Goal: Task Accomplishment & Management: Complete application form

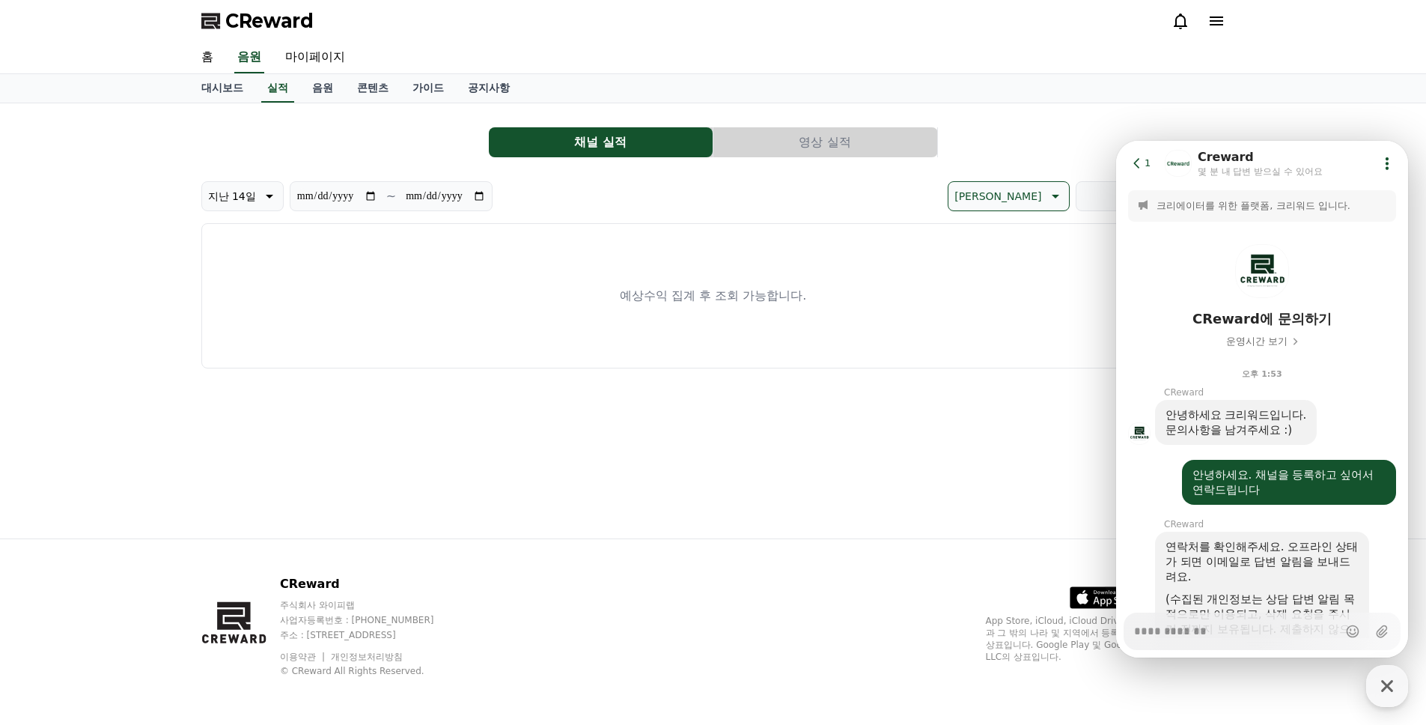
scroll to position [400, 0]
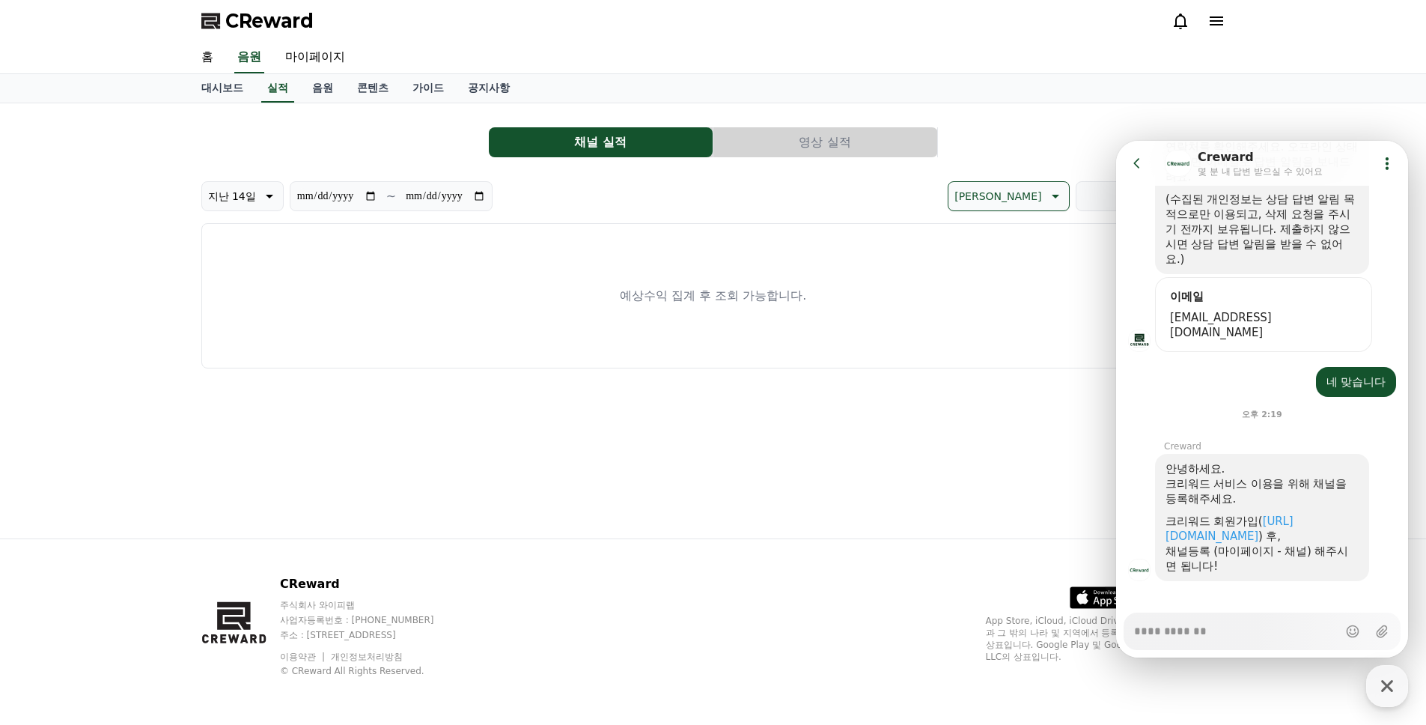
type textarea "*"
click at [1011, 131] on div "채널 실적 영상 실적" at bounding box center [713, 142] width 1024 height 30
click at [1137, 162] on icon at bounding box center [1137, 163] width 15 height 15
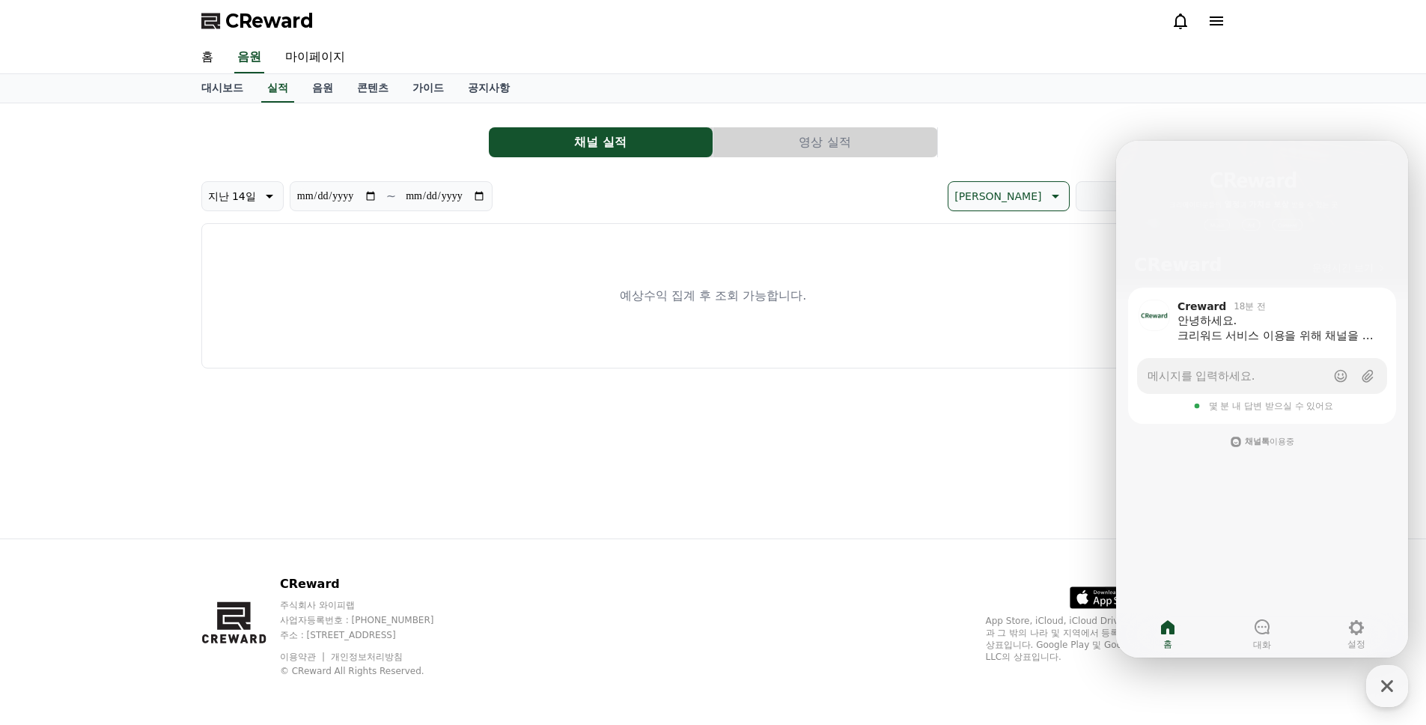
drag, startPoint x: 1124, startPoint y: 123, endPoint x: 1142, endPoint y: 112, distance: 20.2
click at [1124, 124] on div "**********" at bounding box center [713, 241] width 1024 height 253
click at [1206, 22] on div at bounding box center [1198, 21] width 54 height 18
click at [1210, 22] on icon at bounding box center [1216, 20] width 13 height 9
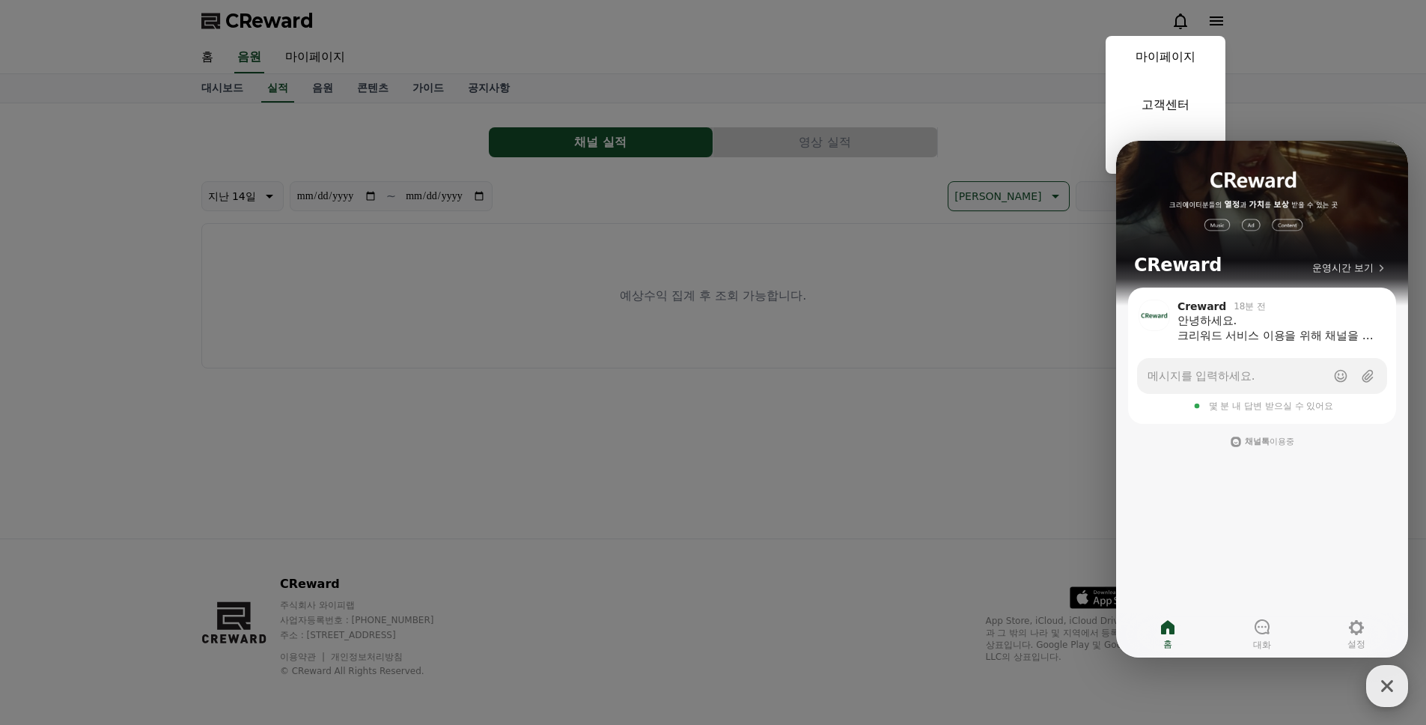
click at [1395, 694] on icon "button" at bounding box center [1387, 685] width 27 height 27
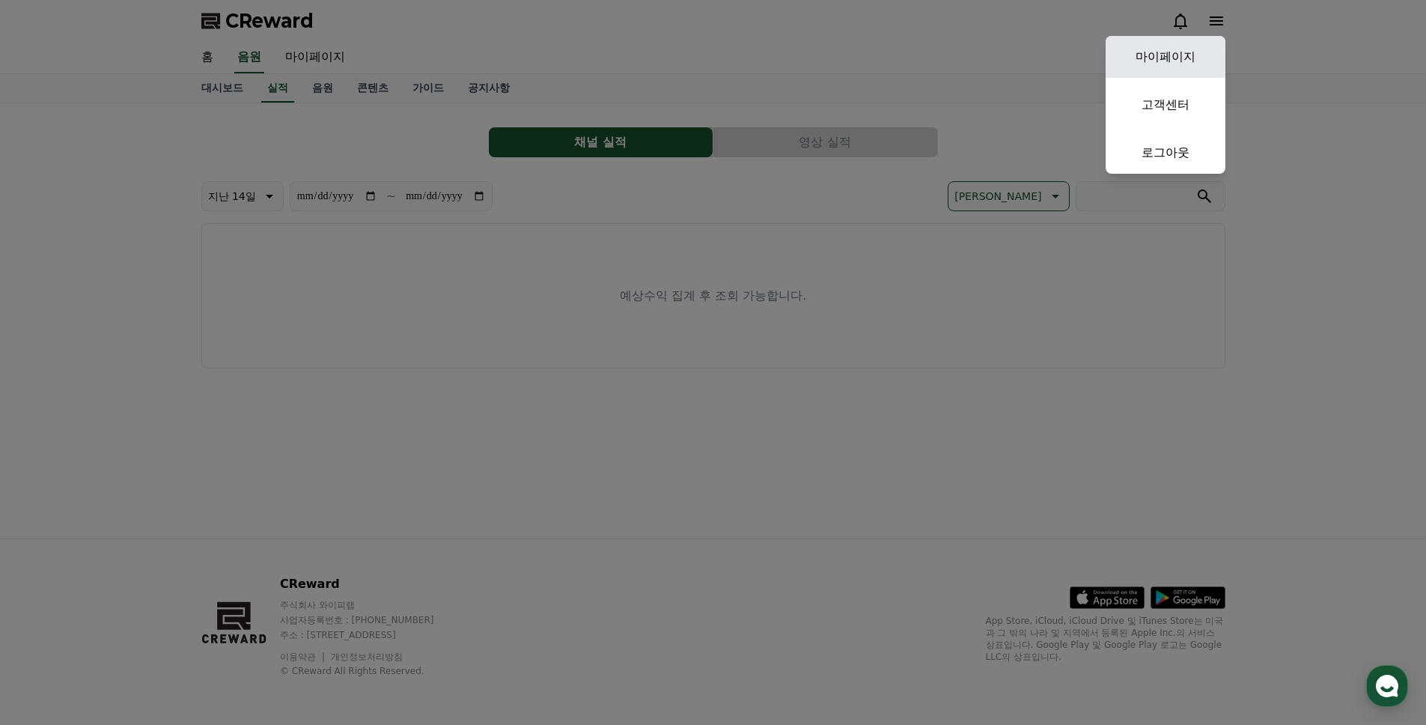
click at [1164, 62] on link "마이페이지" at bounding box center [1166, 57] width 120 height 42
select select "**********"
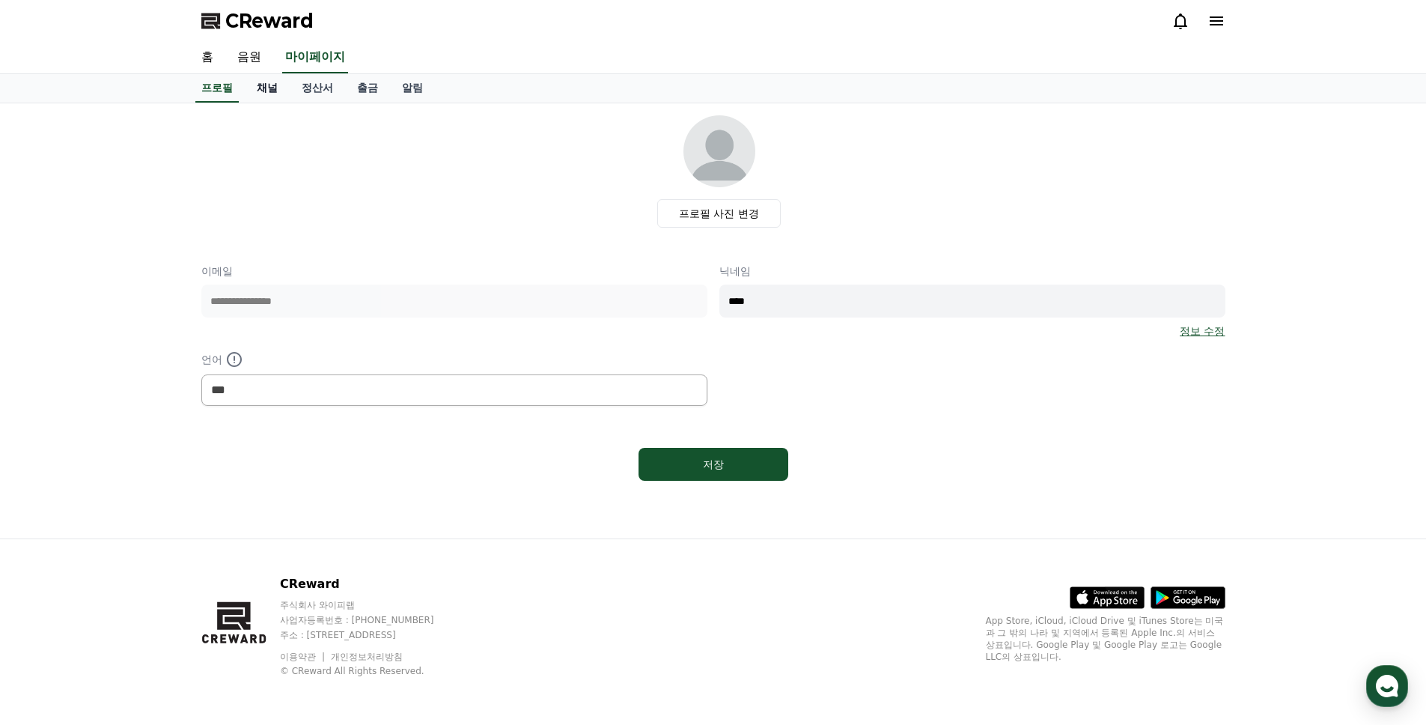
click at [261, 91] on link "채널" at bounding box center [267, 88] width 45 height 28
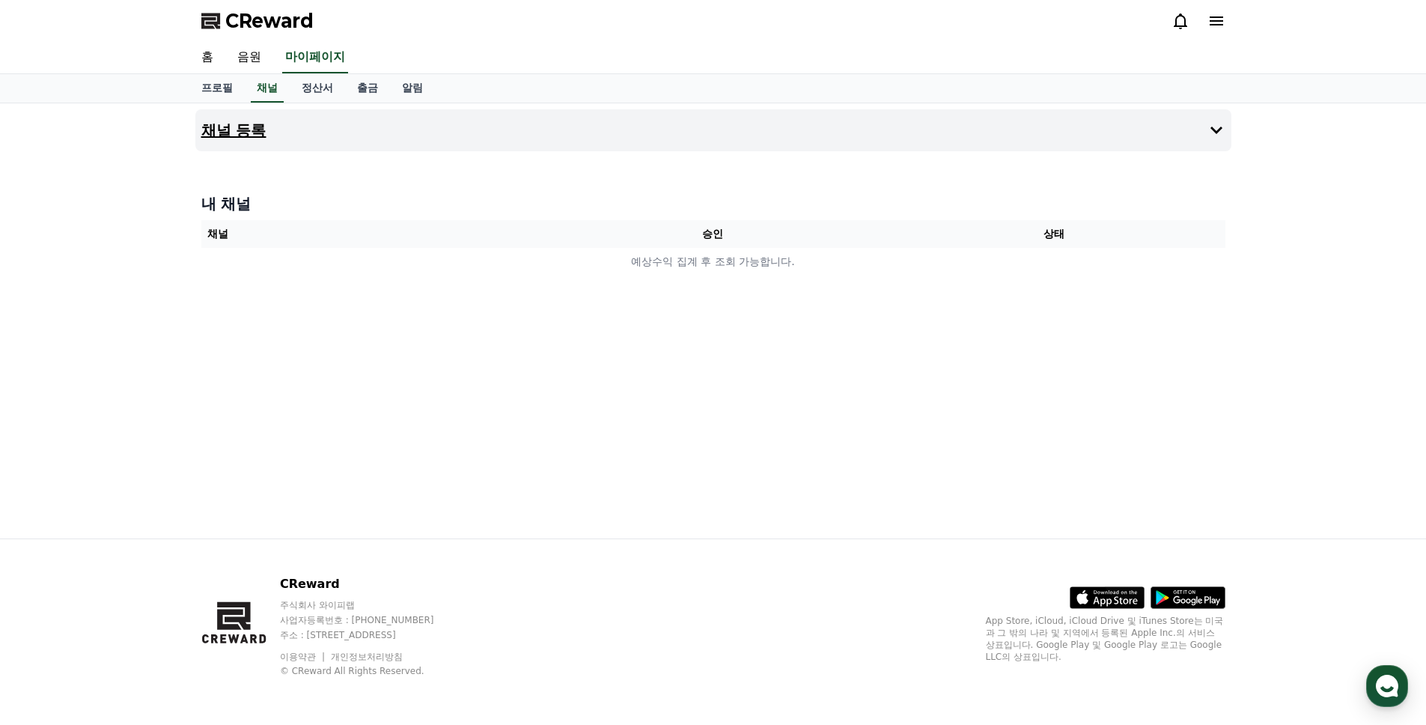
click at [223, 130] on h4 "채널 등록" at bounding box center [233, 130] width 65 height 16
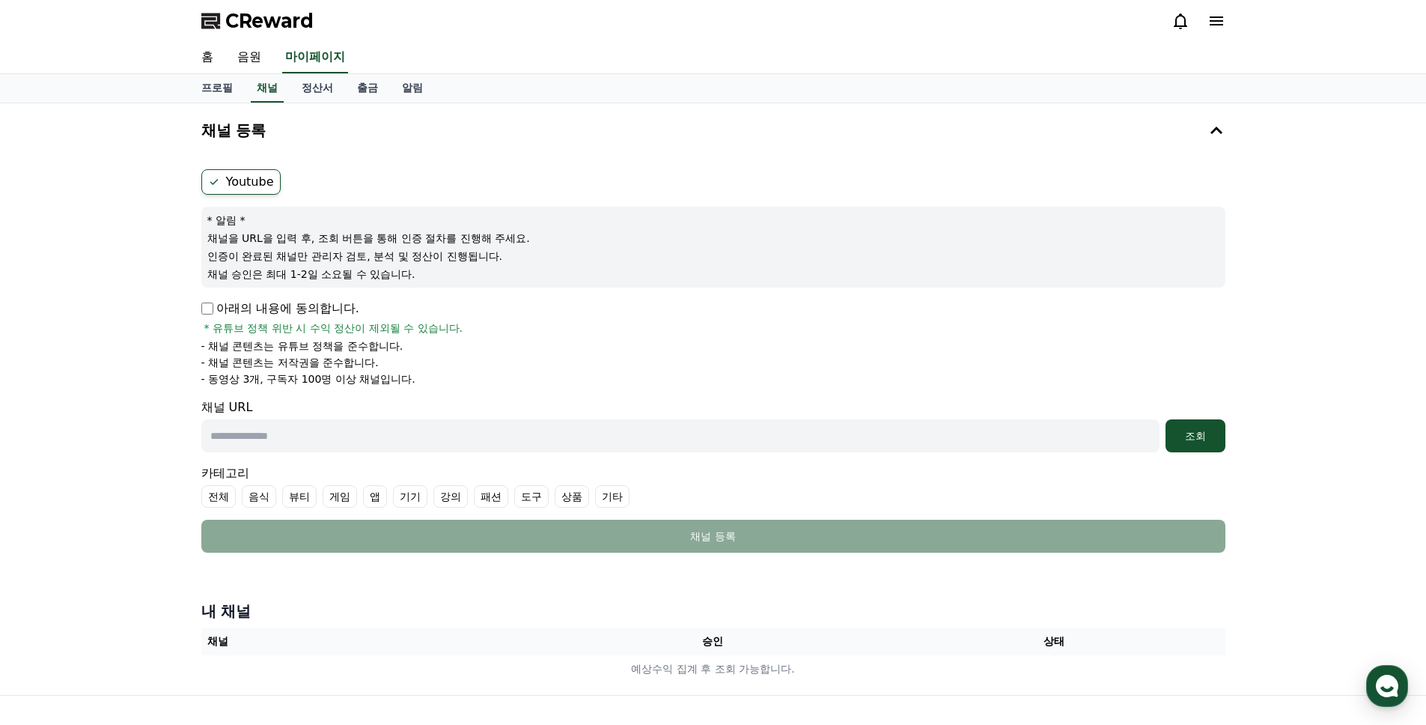
click at [252, 179] on label "Youtube" at bounding box center [240, 181] width 79 height 25
click at [300, 436] on input "text" at bounding box center [680, 435] width 958 height 33
click at [333, 433] on input "text" at bounding box center [680, 435] width 958 height 33
paste input "**********"
type input "**********"
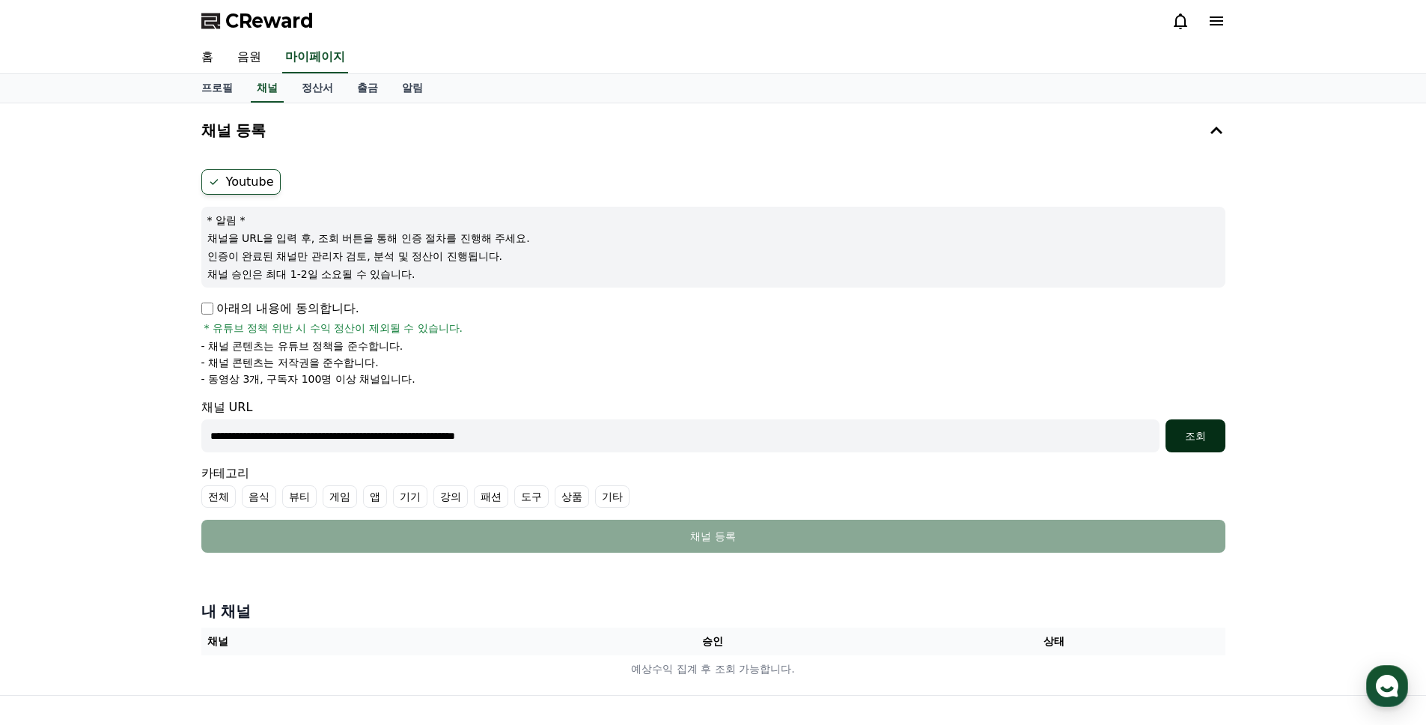
click at [1192, 433] on div "조회" at bounding box center [1195, 435] width 48 height 15
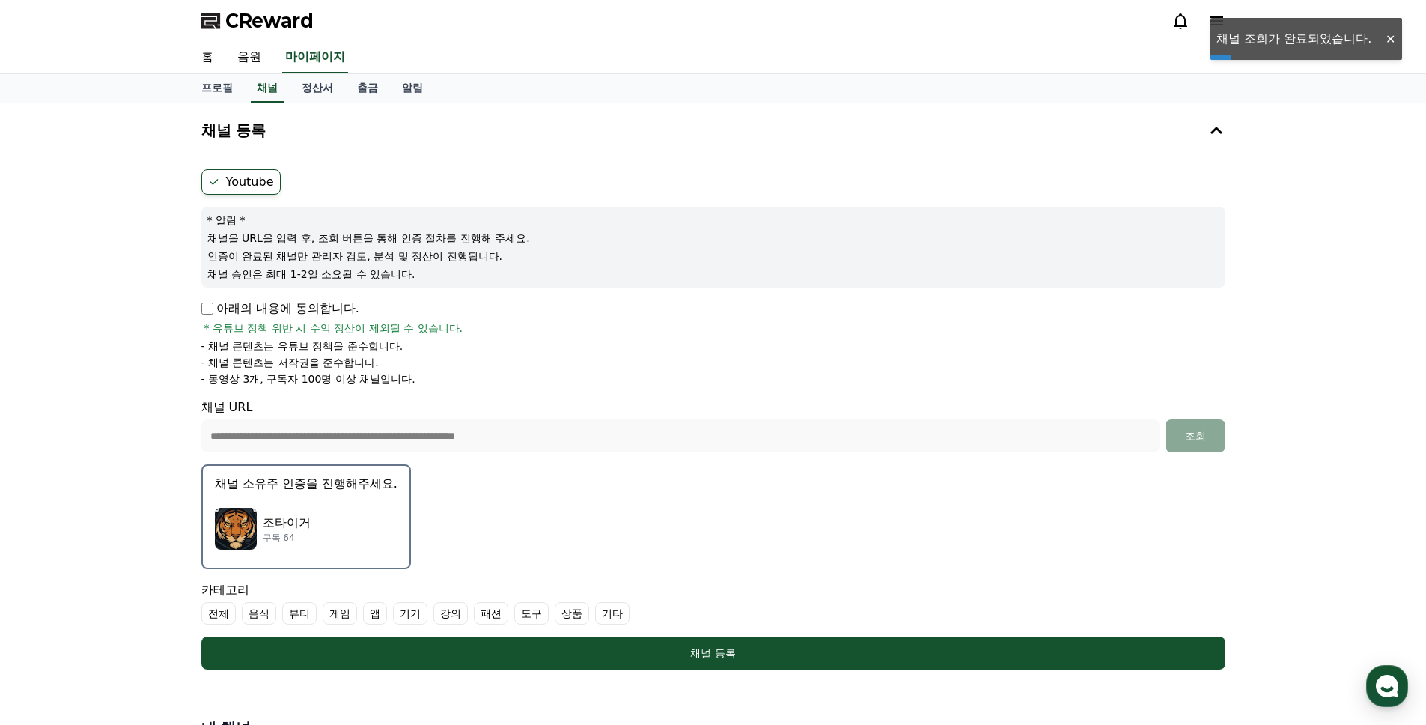
drag, startPoint x: 342, startPoint y: 518, endPoint x: 434, endPoint y: 519, distance: 92.1
click at [343, 518] on div "조타이거 구독 64" at bounding box center [306, 529] width 183 height 60
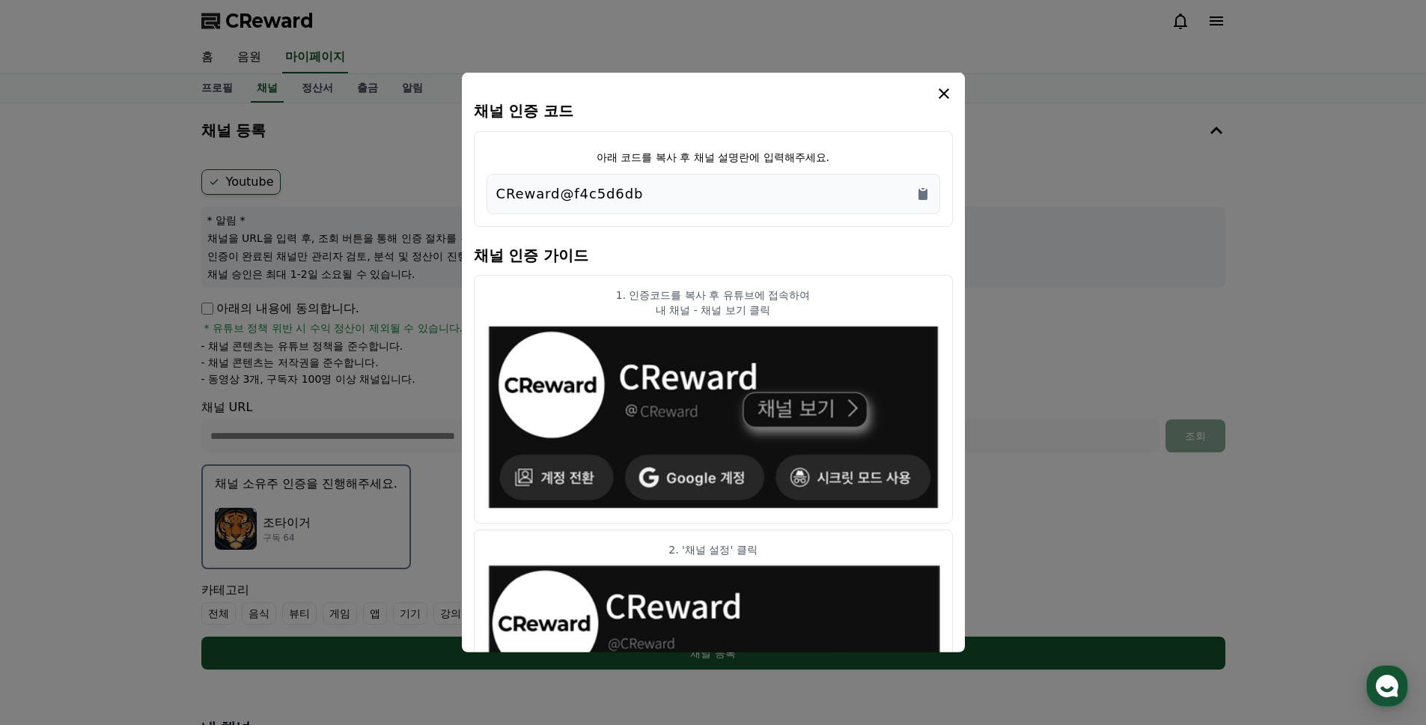
drag, startPoint x: 648, startPoint y: 192, endPoint x: 640, endPoint y: 192, distance: 8.2
click at [644, 192] on div "CReward@f4c5d6db" at bounding box center [713, 193] width 434 height 21
click at [922, 193] on icon "Copy to clipboard" at bounding box center [922, 194] width 9 height 11
click at [942, 86] on icon "modal" at bounding box center [944, 94] width 18 height 18
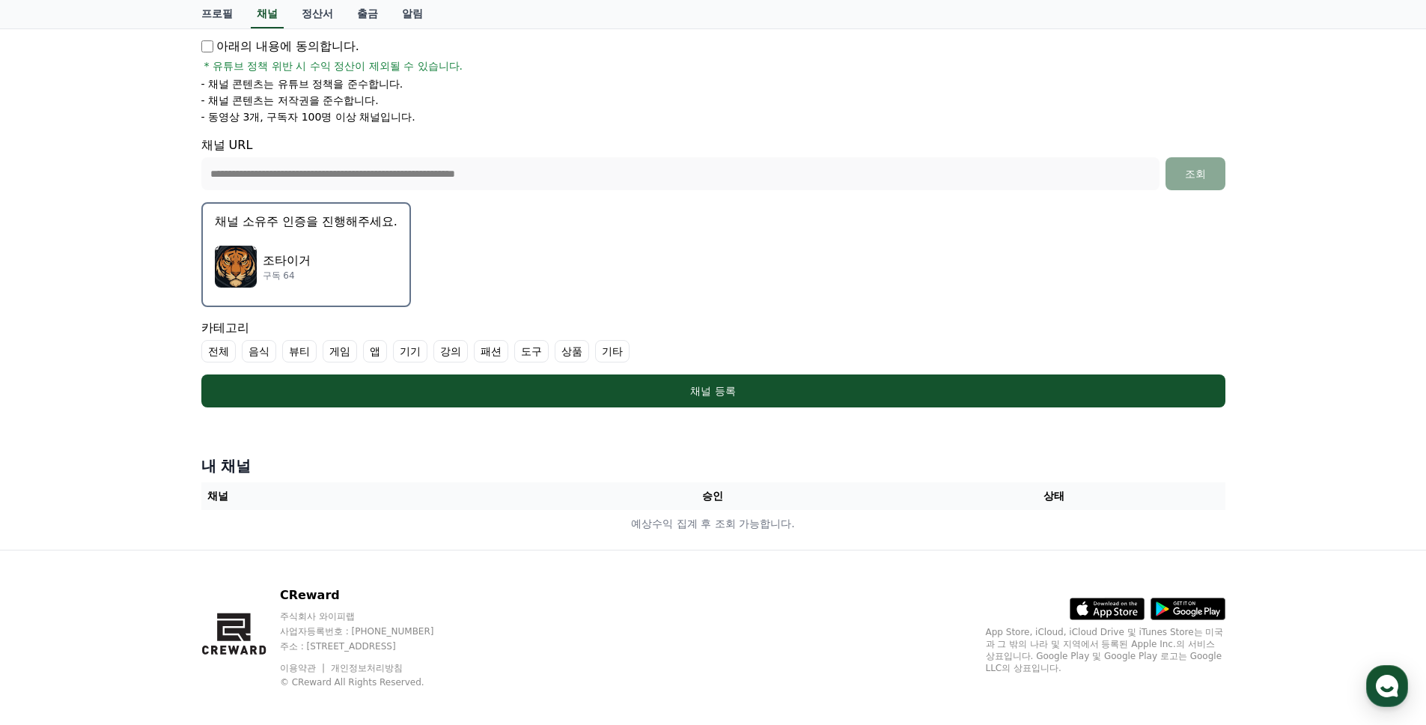
scroll to position [273, 0]
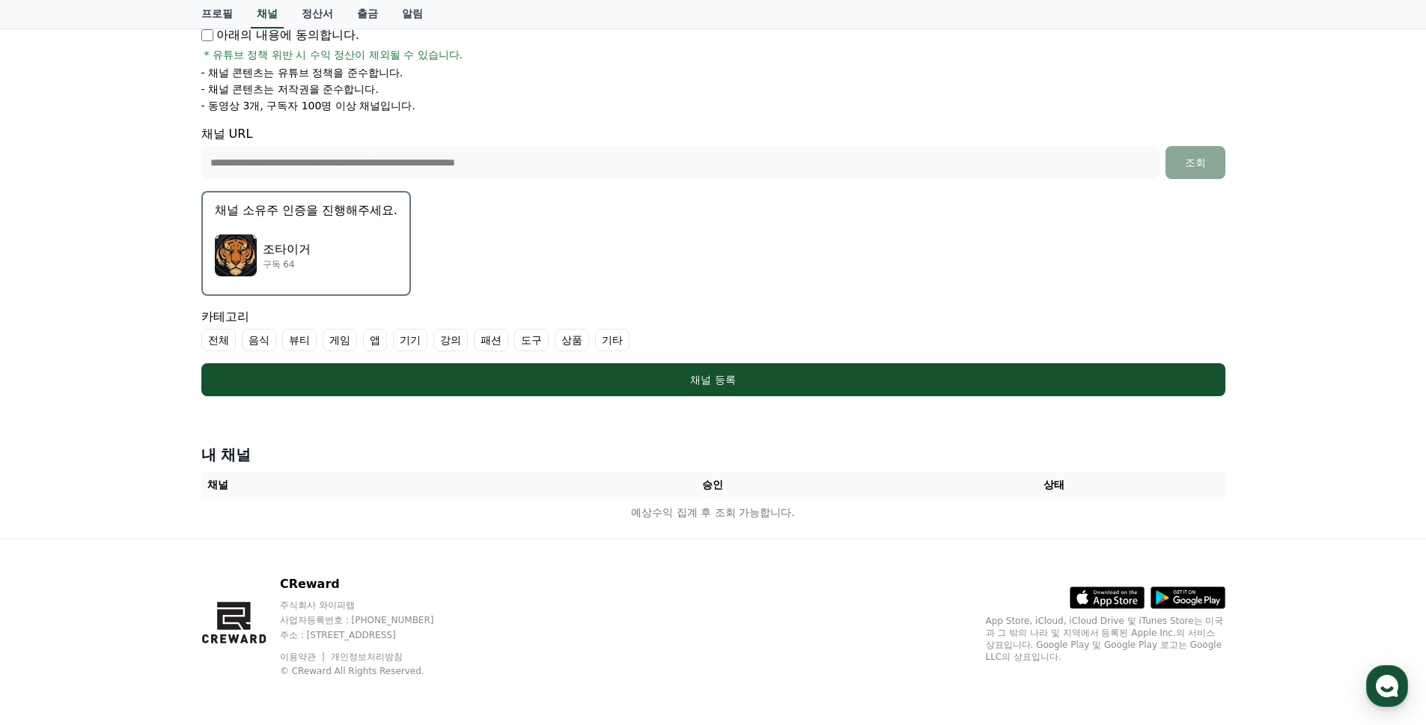
click at [612, 340] on label "기타" at bounding box center [612, 340] width 34 height 22
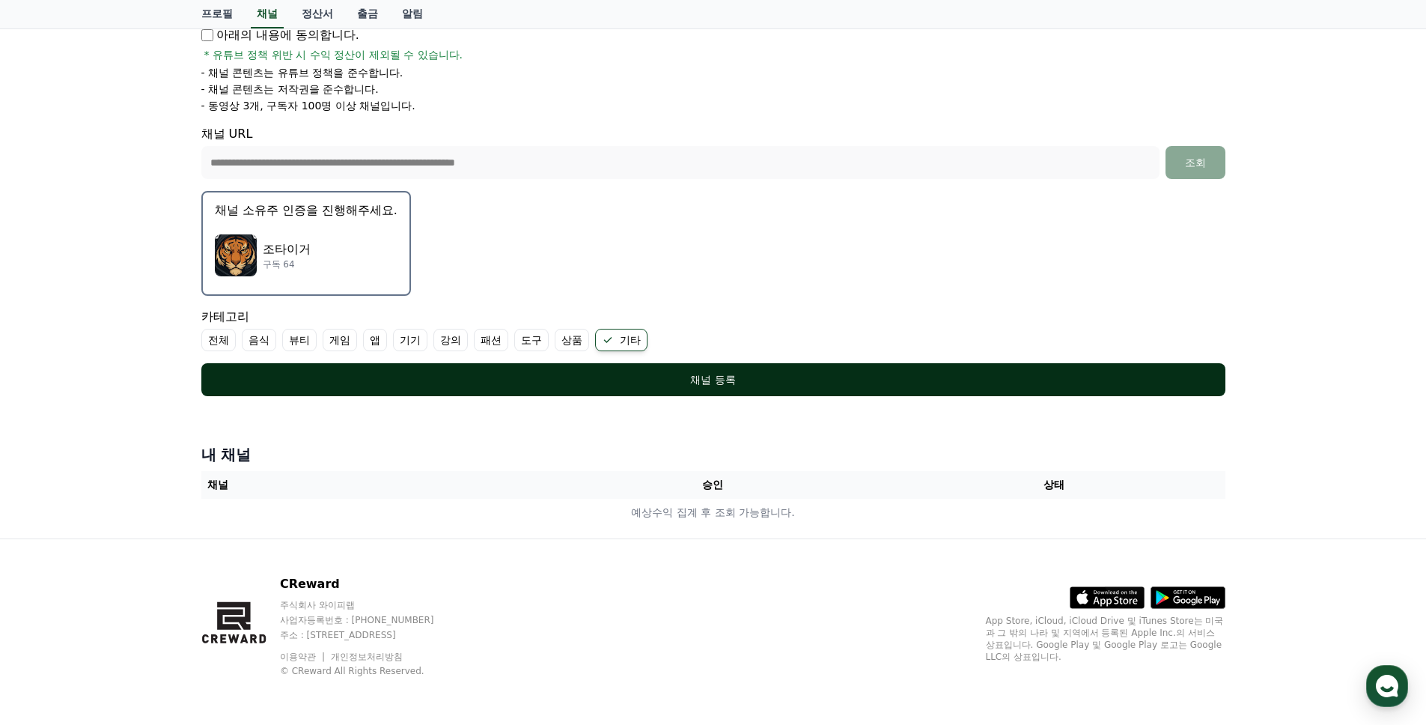
click at [764, 380] on div "채널 등록" at bounding box center [713, 379] width 964 height 15
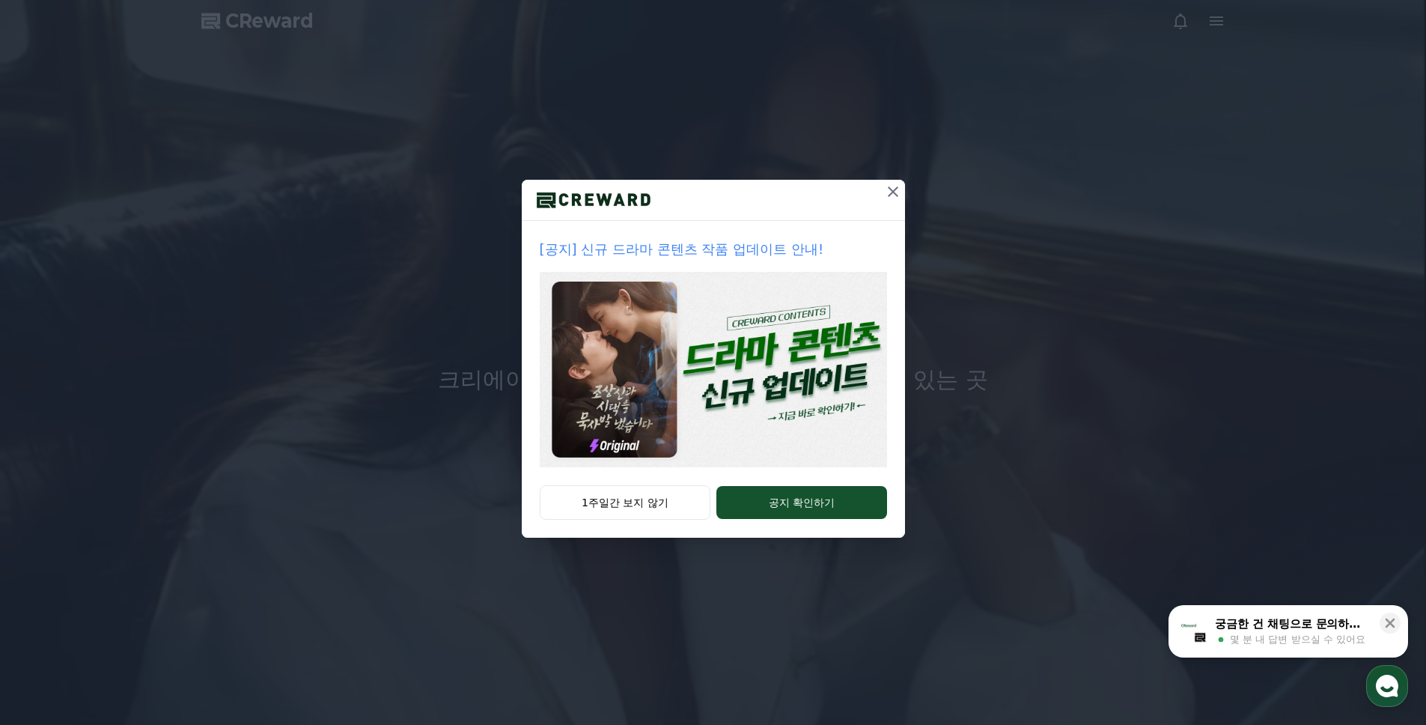
click at [894, 191] on icon at bounding box center [893, 191] width 10 height 10
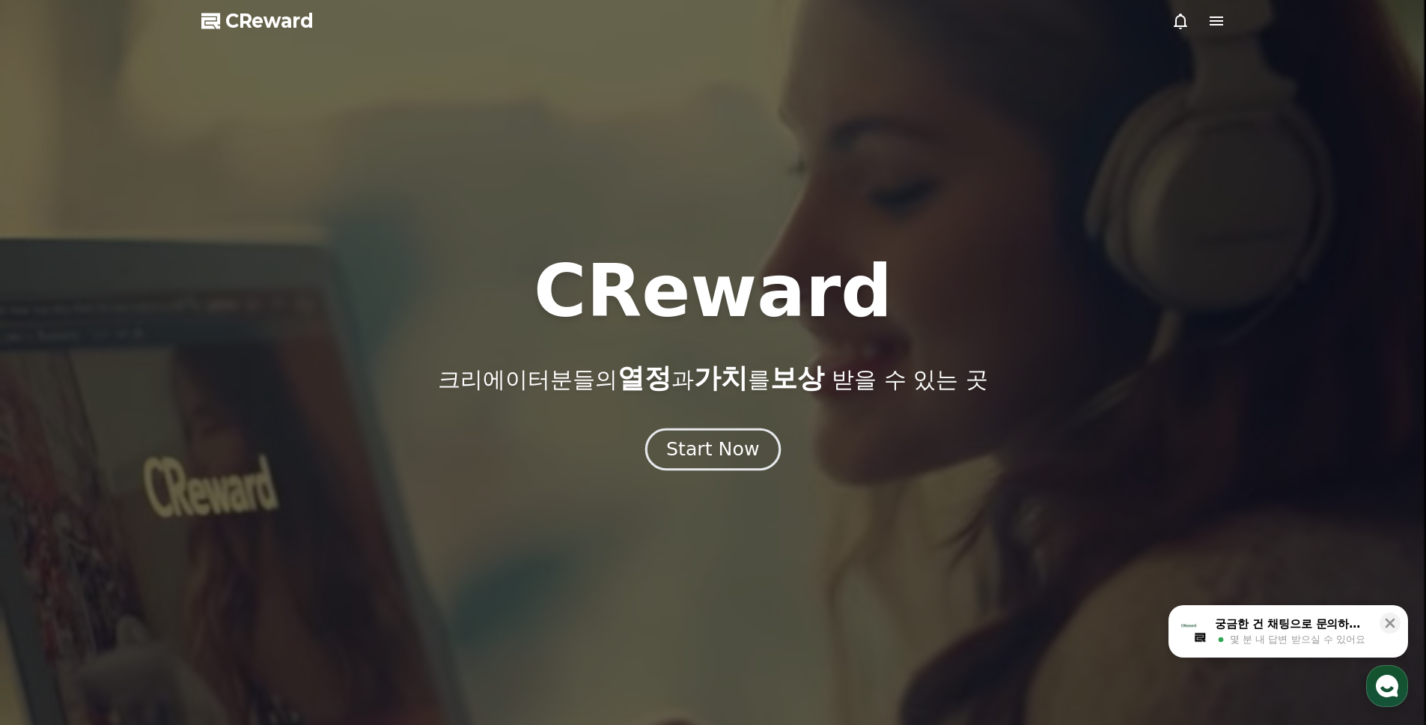
click at [721, 456] on div "Start Now" at bounding box center [712, 448] width 93 height 25
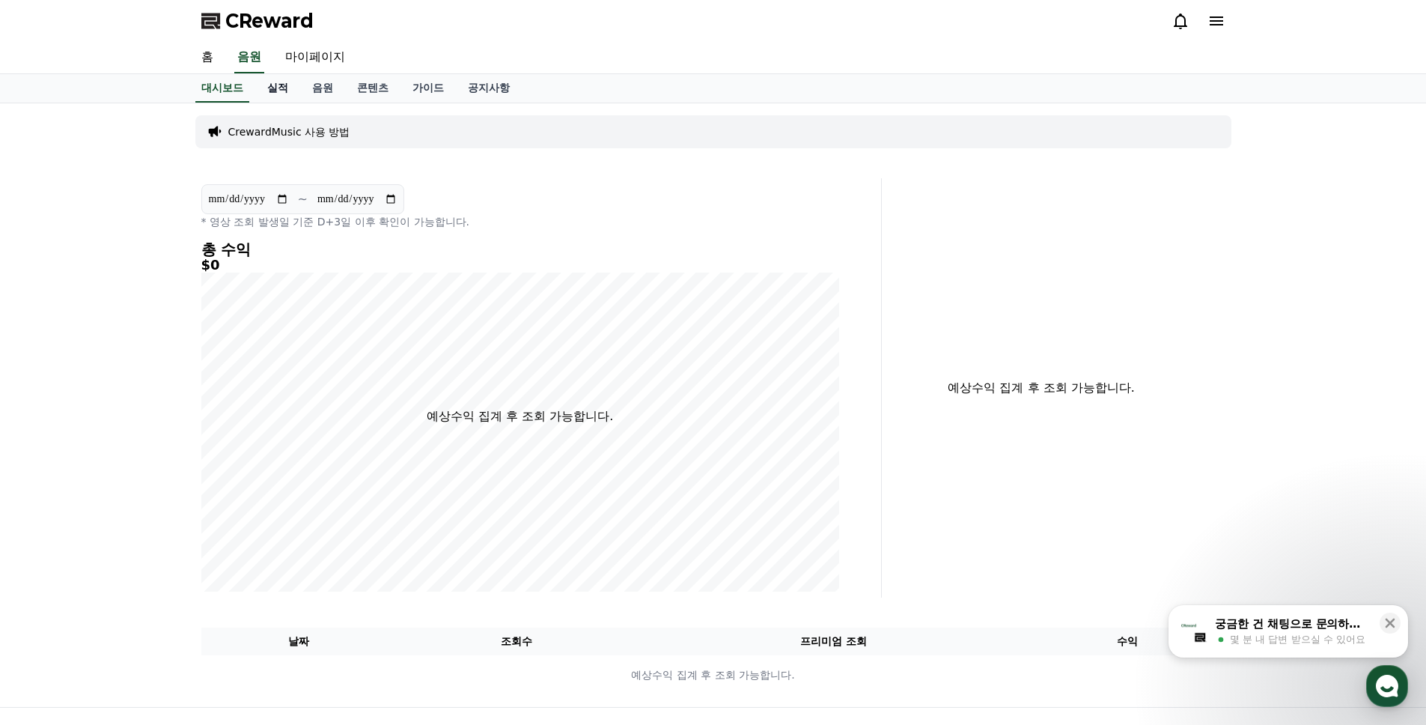
click at [281, 86] on link "실적" at bounding box center [277, 88] width 45 height 28
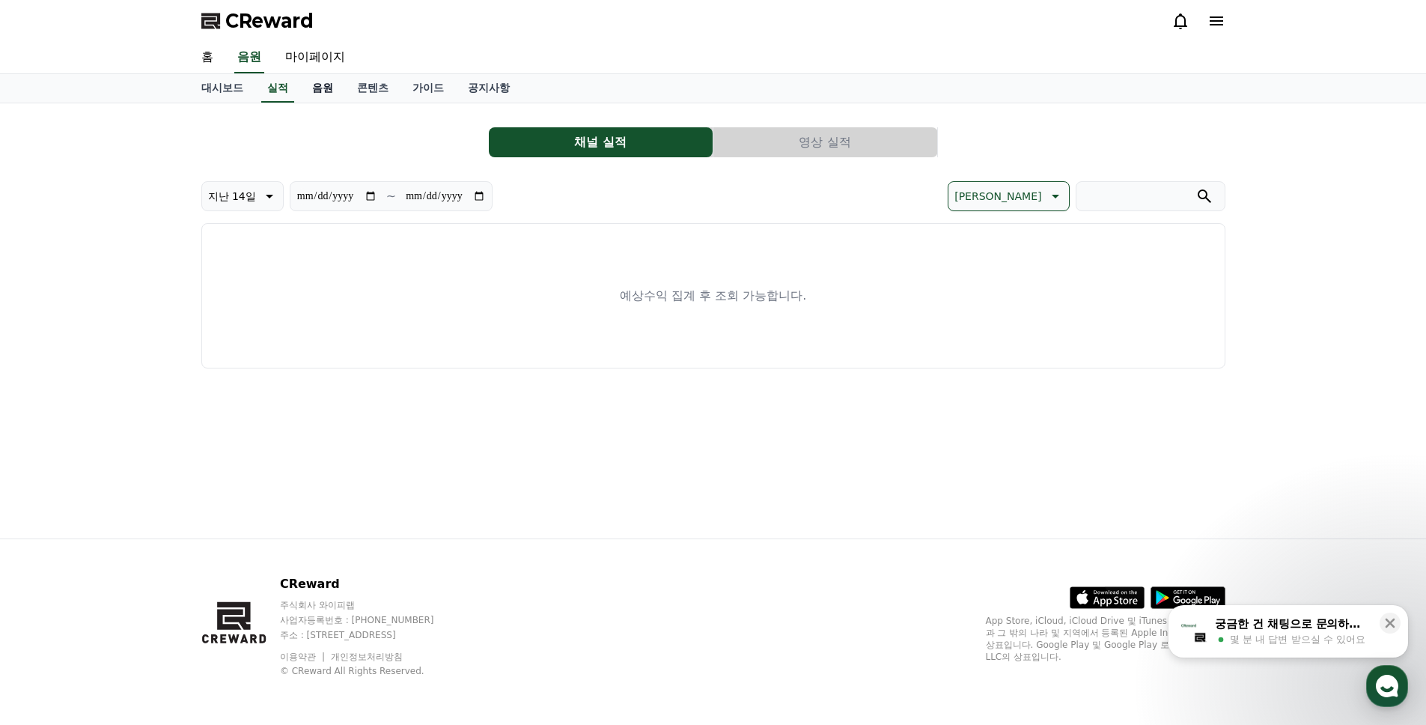
click at [319, 89] on link "음원" at bounding box center [322, 88] width 45 height 28
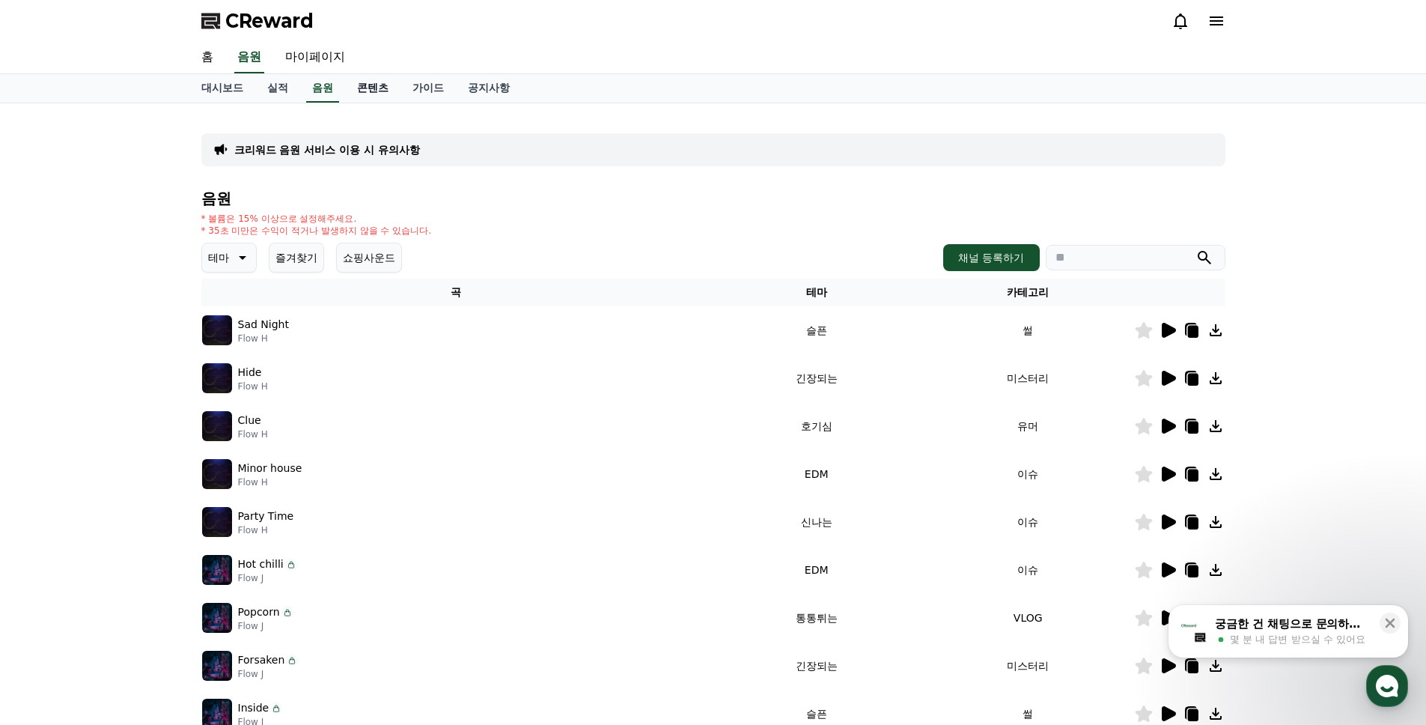
click at [367, 83] on link "콘텐츠" at bounding box center [372, 88] width 55 height 28
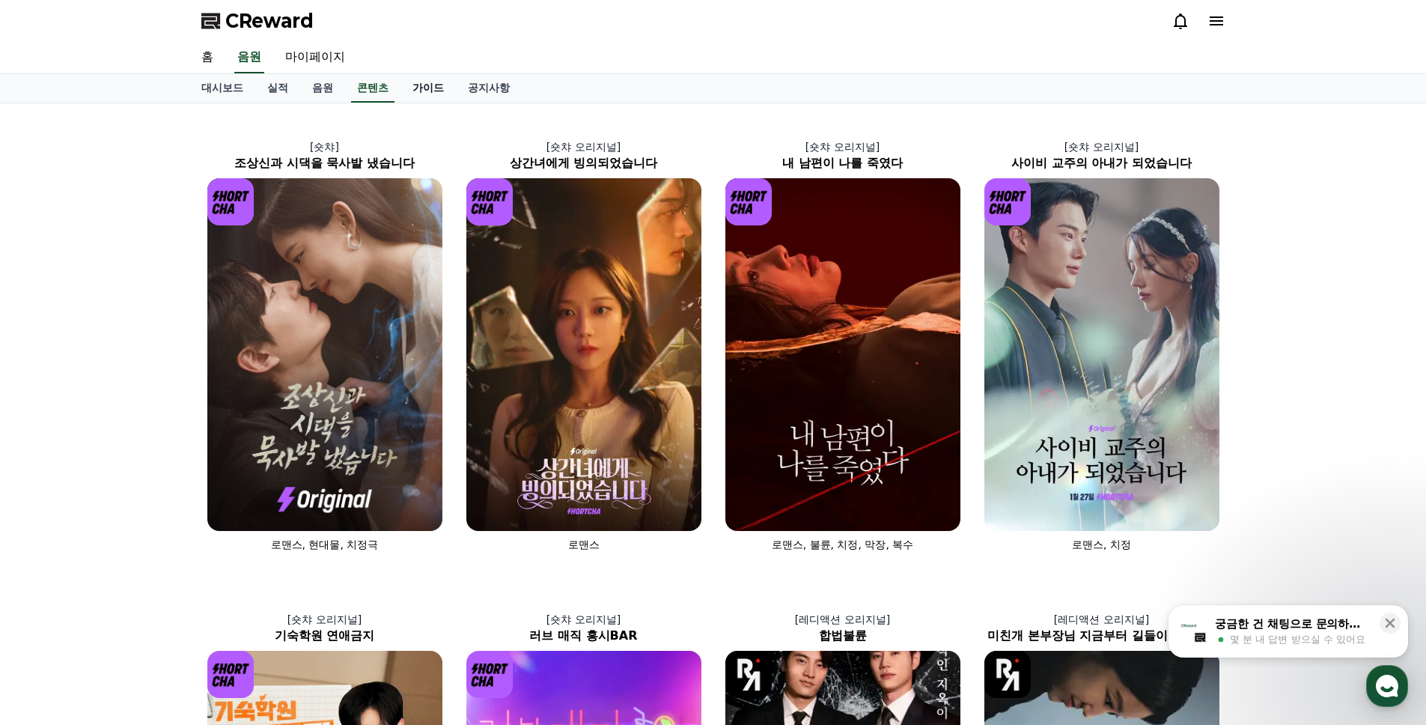
click at [433, 85] on link "가이드" at bounding box center [427, 88] width 55 height 28
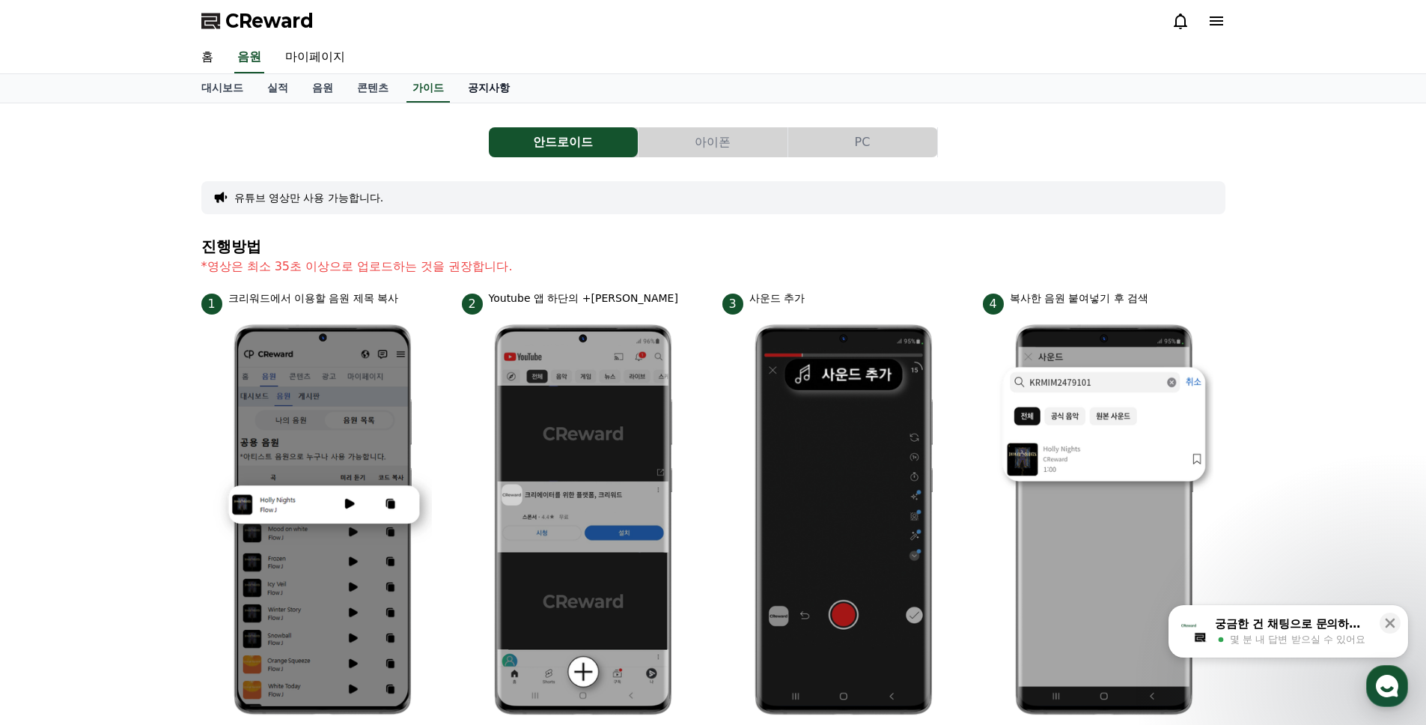
click at [496, 86] on link "공지사항" at bounding box center [489, 88] width 66 height 28
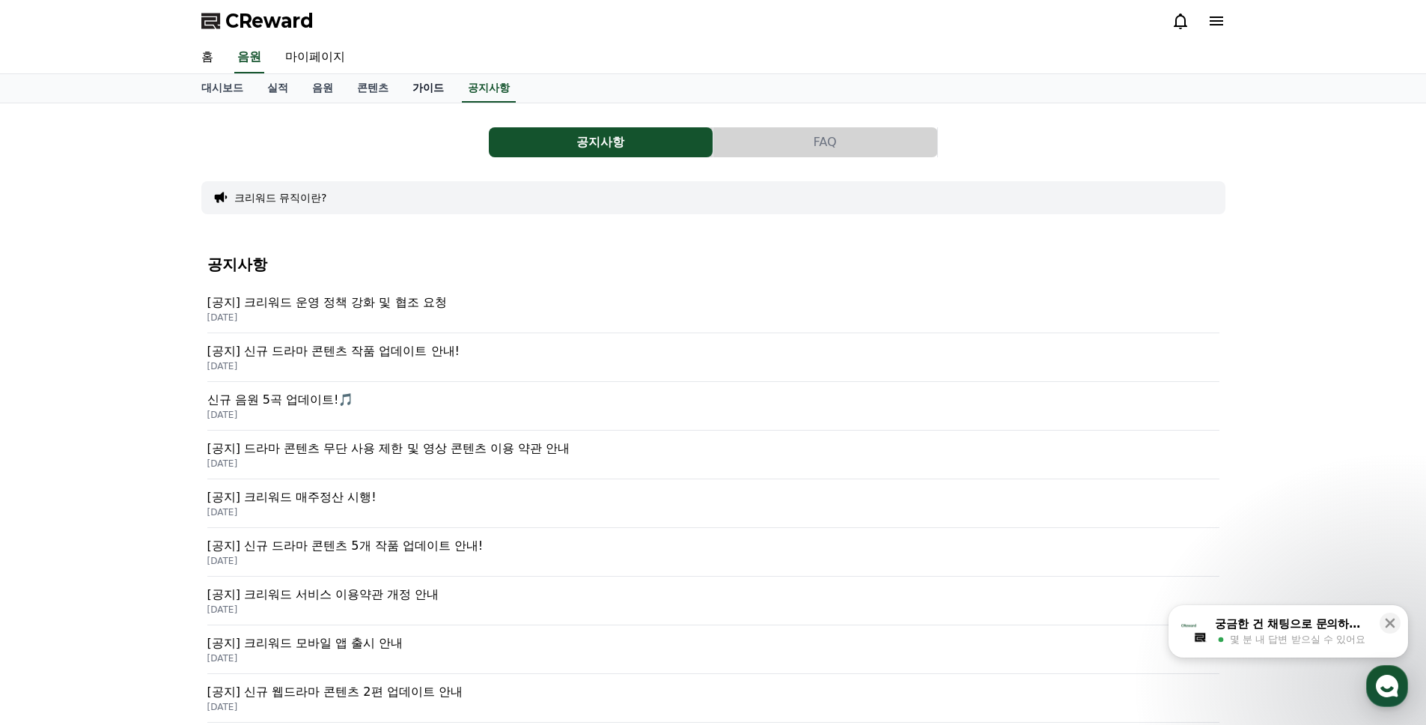
click at [424, 86] on link "가이드" at bounding box center [427, 88] width 55 height 28
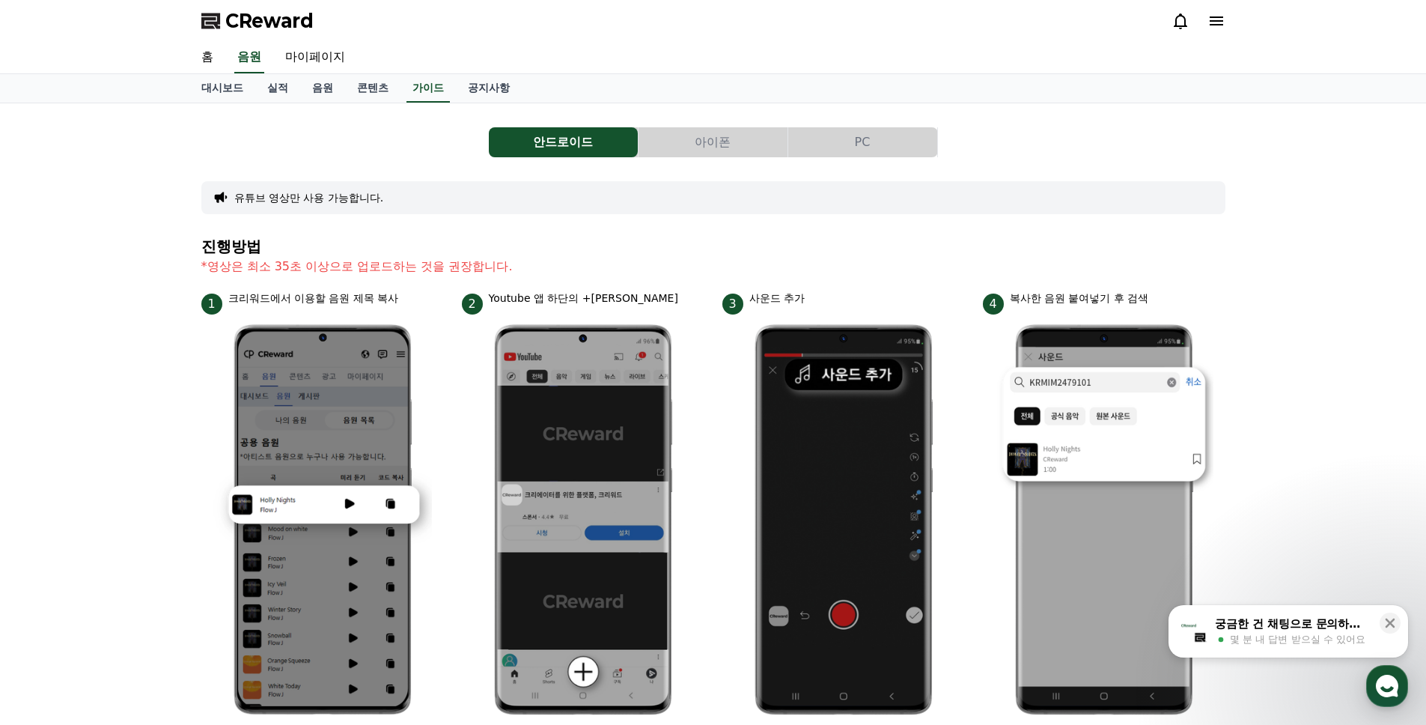
click at [275, 11] on span "CReward" at bounding box center [269, 21] width 88 height 24
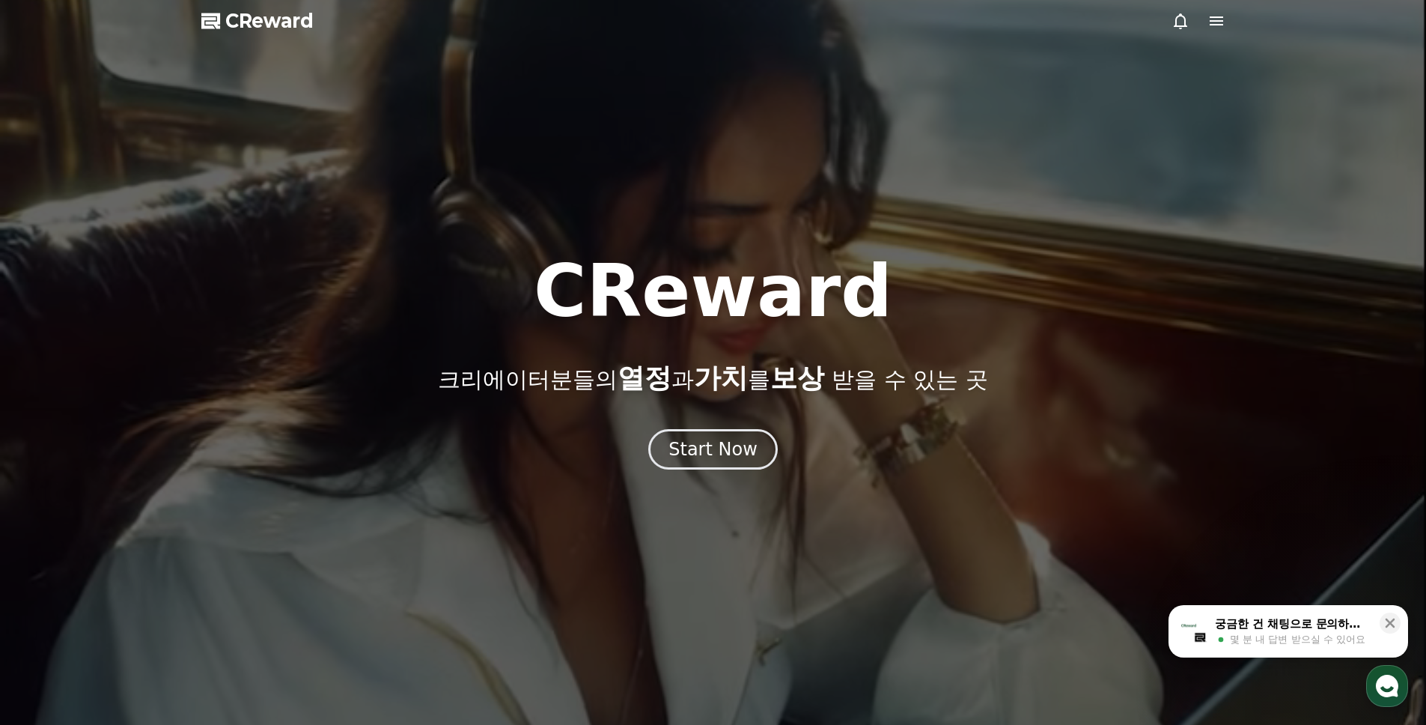
click at [1222, 19] on icon at bounding box center [1216, 21] width 18 height 18
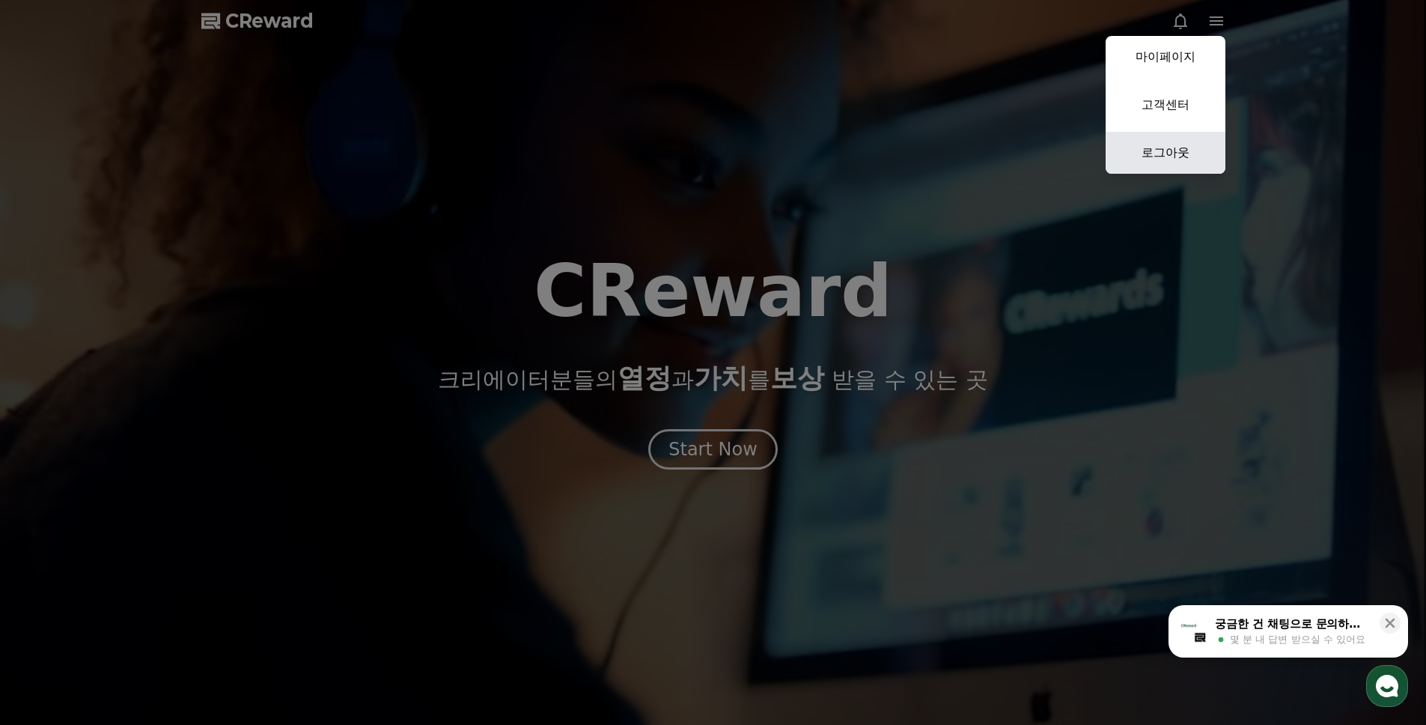
click at [1192, 142] on link "로그아웃" at bounding box center [1166, 153] width 120 height 42
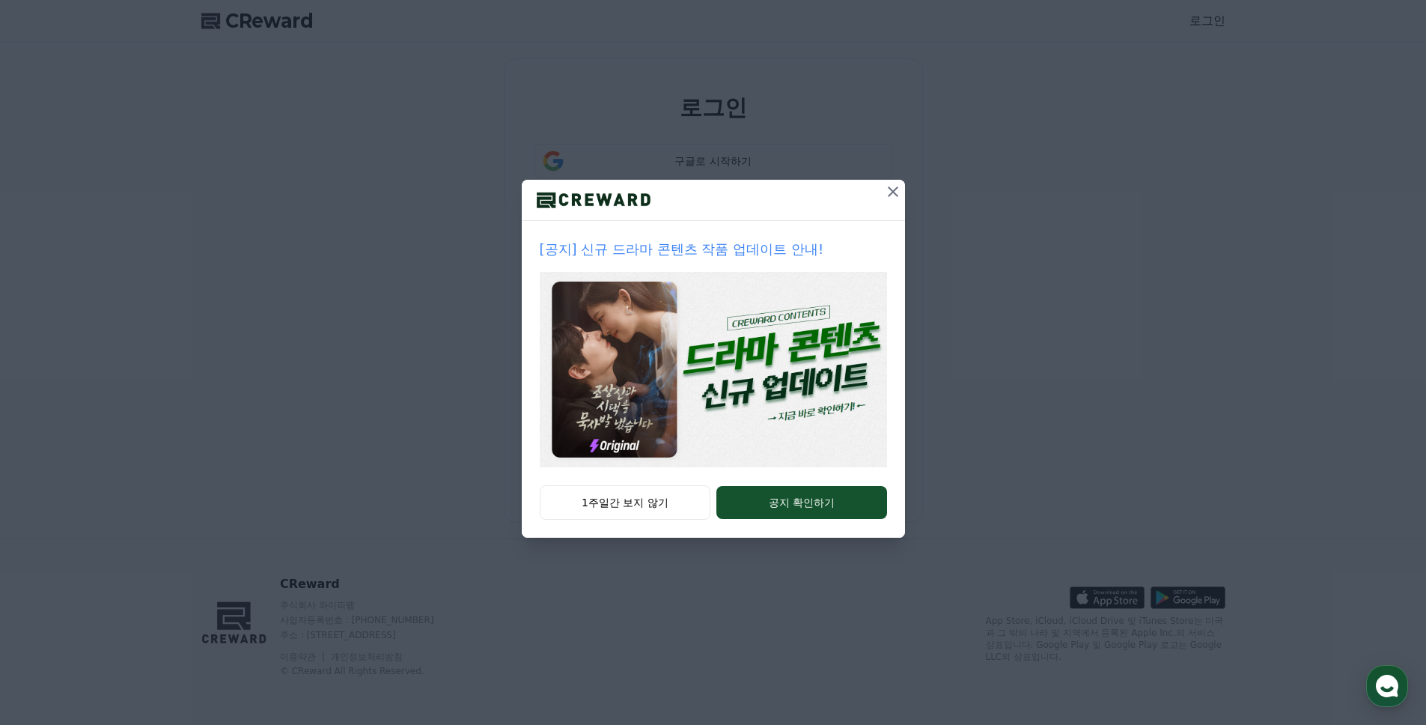
click at [895, 191] on icon at bounding box center [893, 192] width 18 height 18
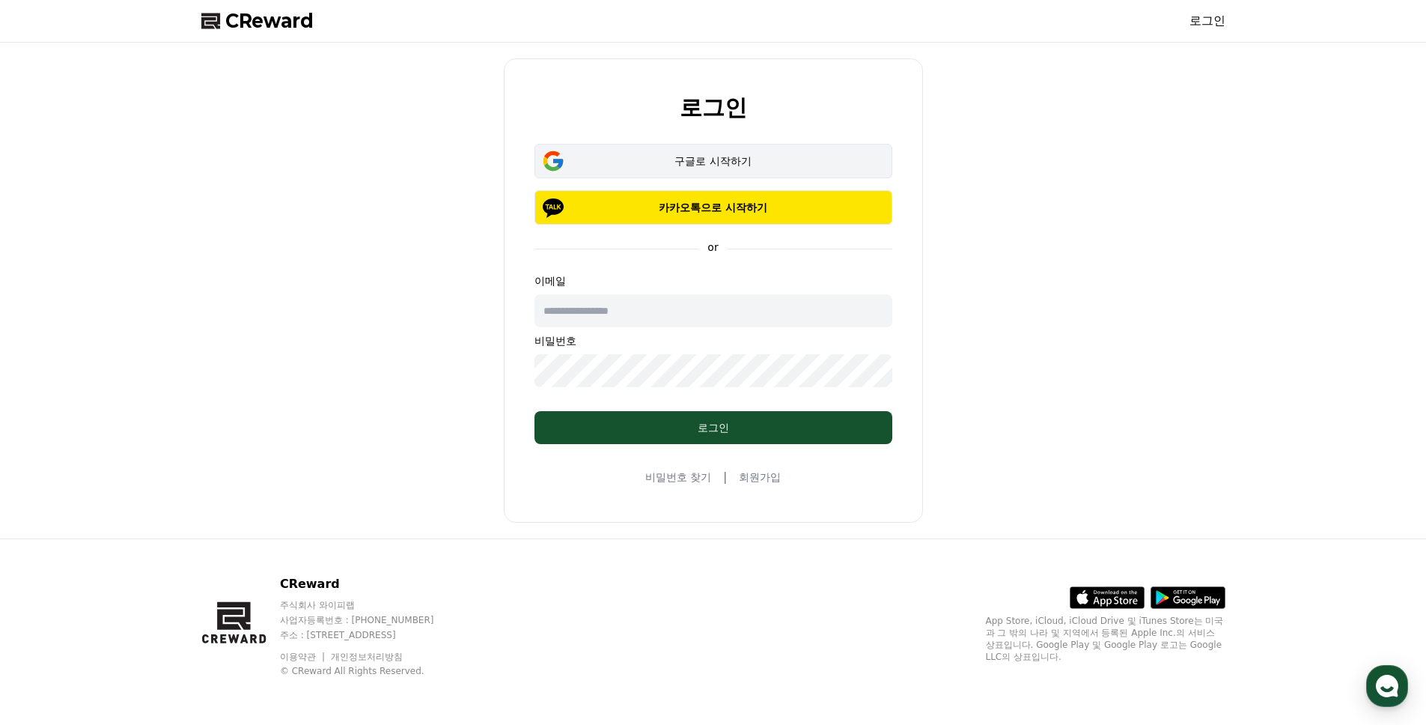
click at [817, 163] on div "구글로 시작하기" at bounding box center [713, 160] width 314 height 15
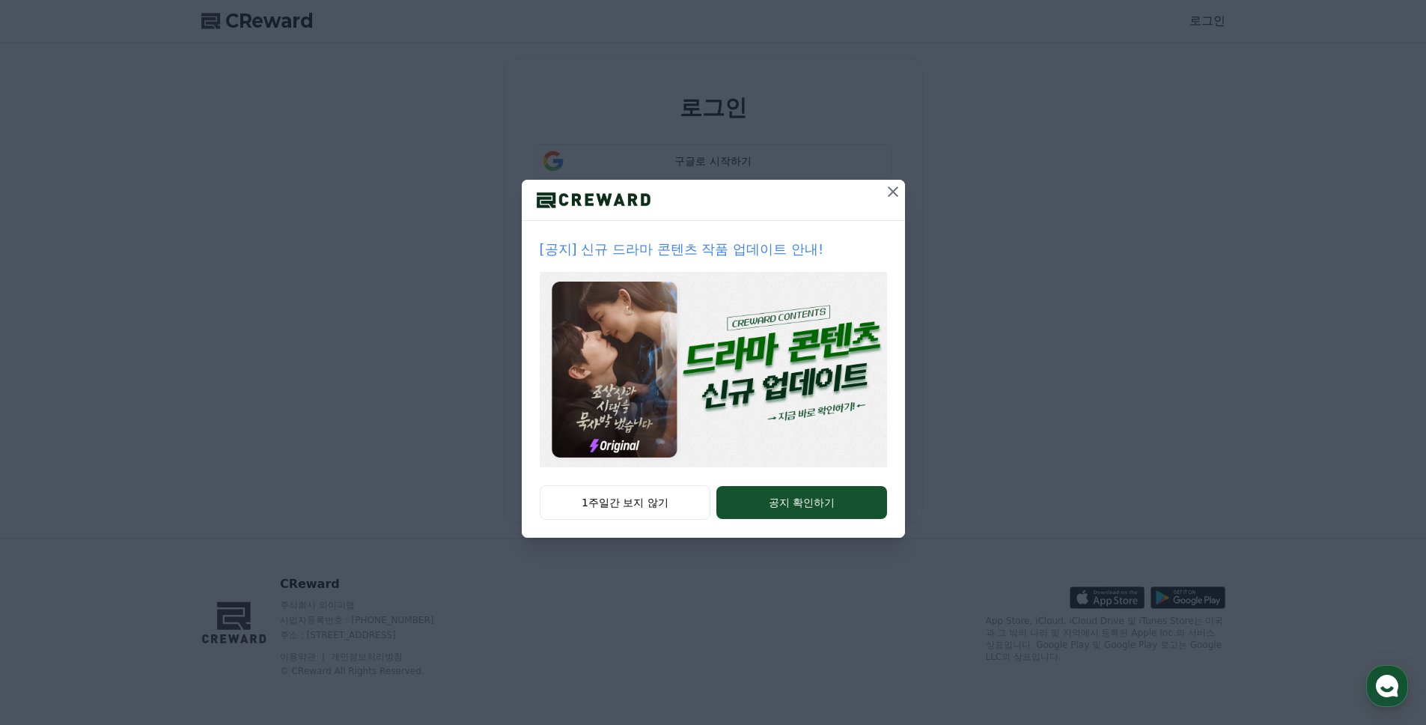
click at [895, 182] on button at bounding box center [893, 192] width 24 height 24
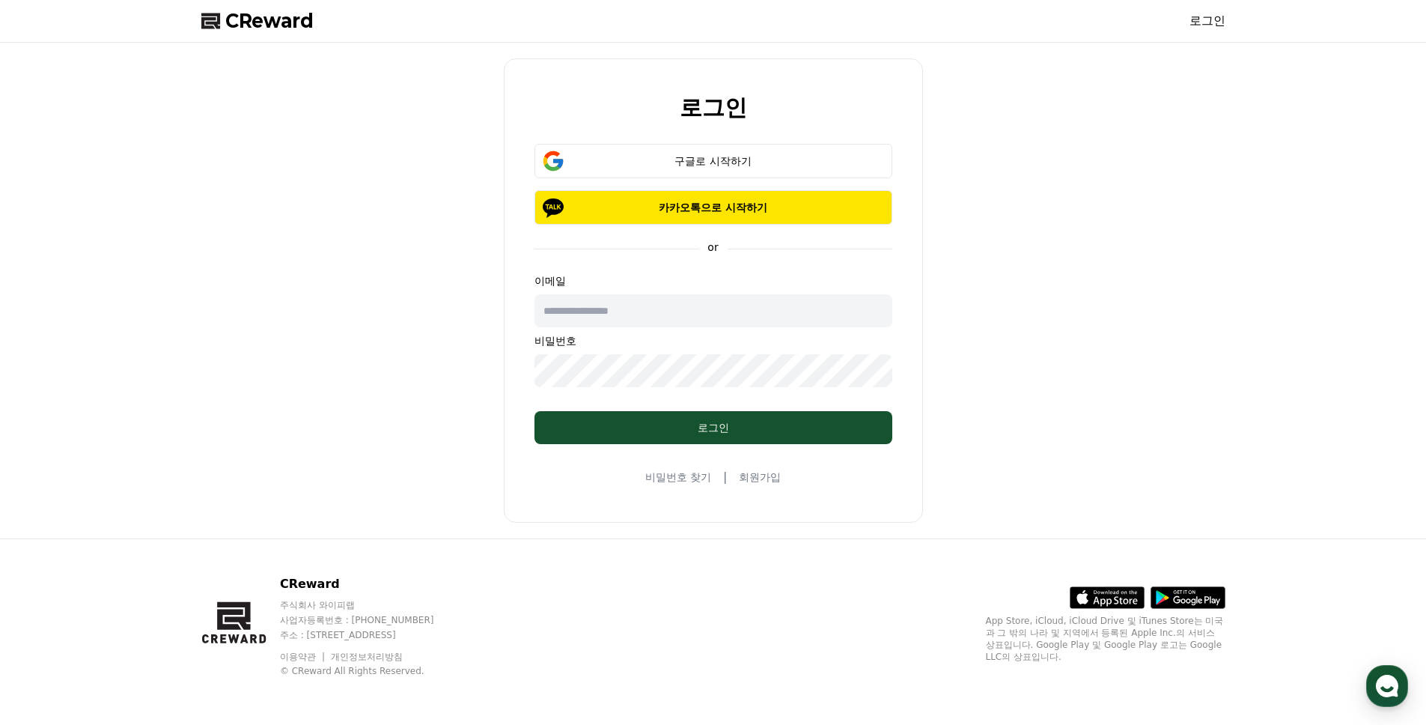
click at [692, 310] on input "text" at bounding box center [713, 310] width 358 height 33
type input "**********"
drag, startPoint x: 725, startPoint y: 434, endPoint x: 795, endPoint y: 454, distance: 73.0
click at [725, 434] on div "로그인" at bounding box center [713, 427] width 298 height 15
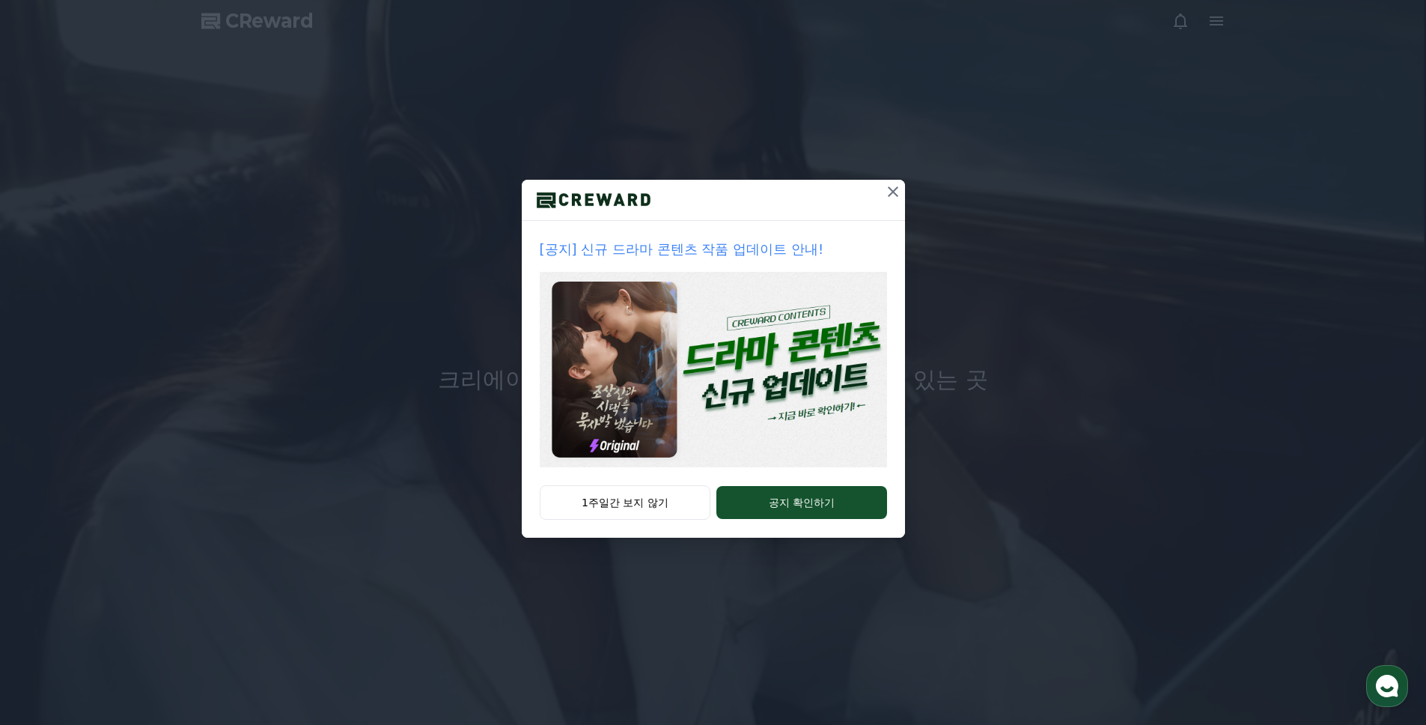
click at [1255, 67] on div "[공지] 신규 드라마 콘텐츠 작품 업데이트 안내! 1주일간 보지 않기 공지 확인하기" at bounding box center [713, 280] width 1426 height 561
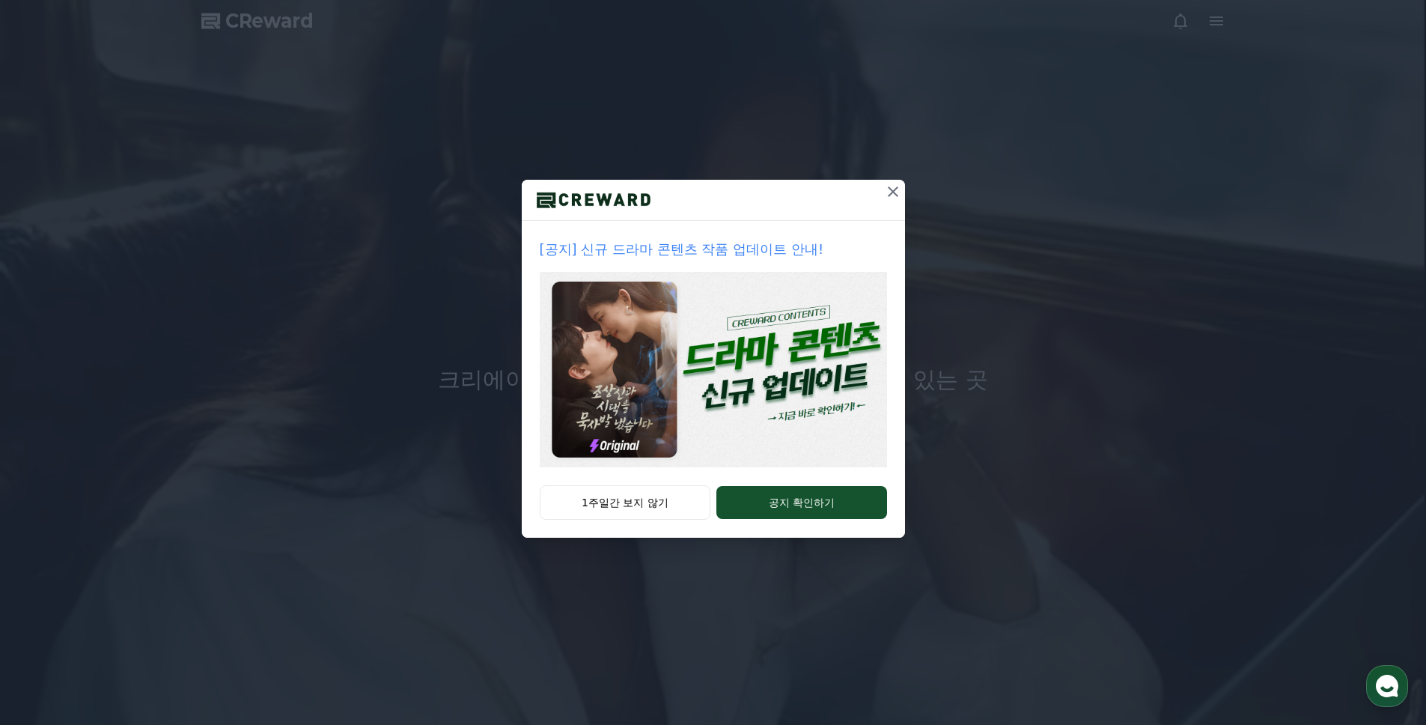
drag, startPoint x: 897, startPoint y: 194, endPoint x: 1010, endPoint y: 192, distance: 113.1
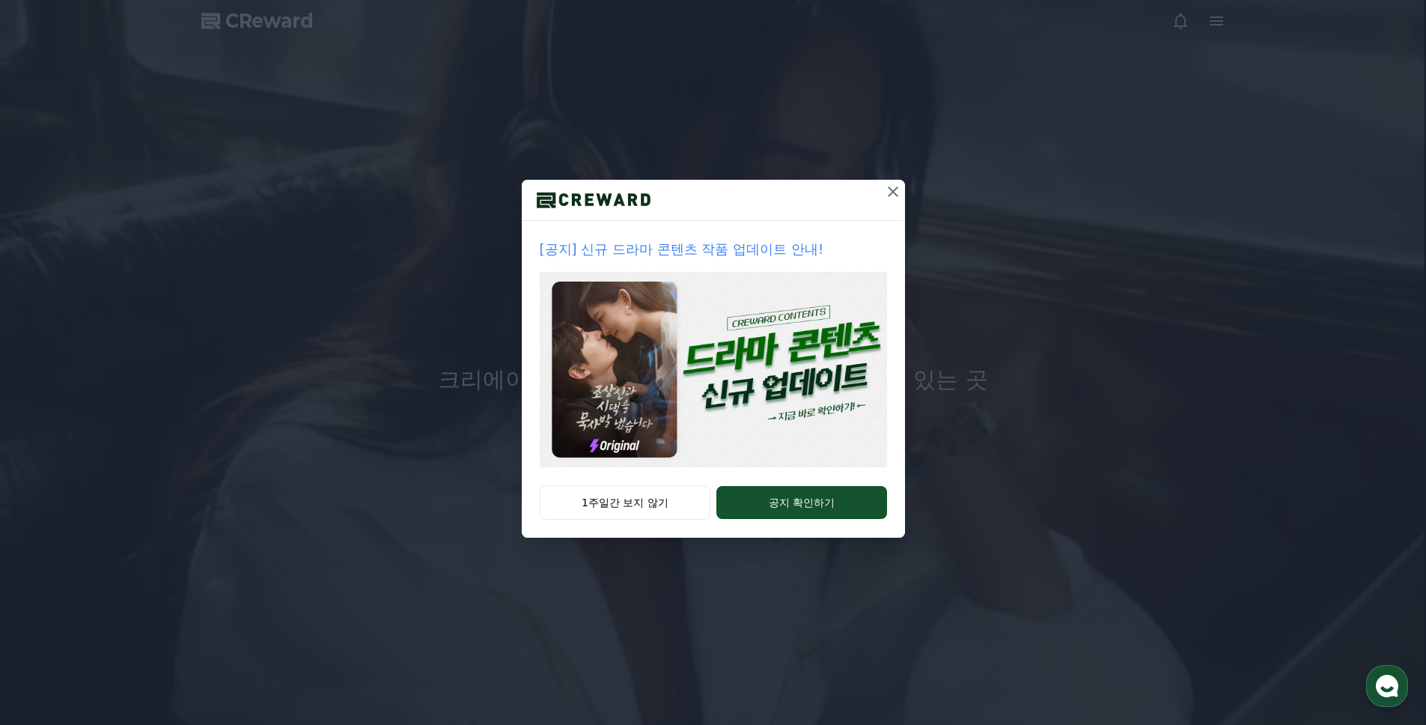
click at [896, 194] on icon at bounding box center [893, 192] width 18 height 18
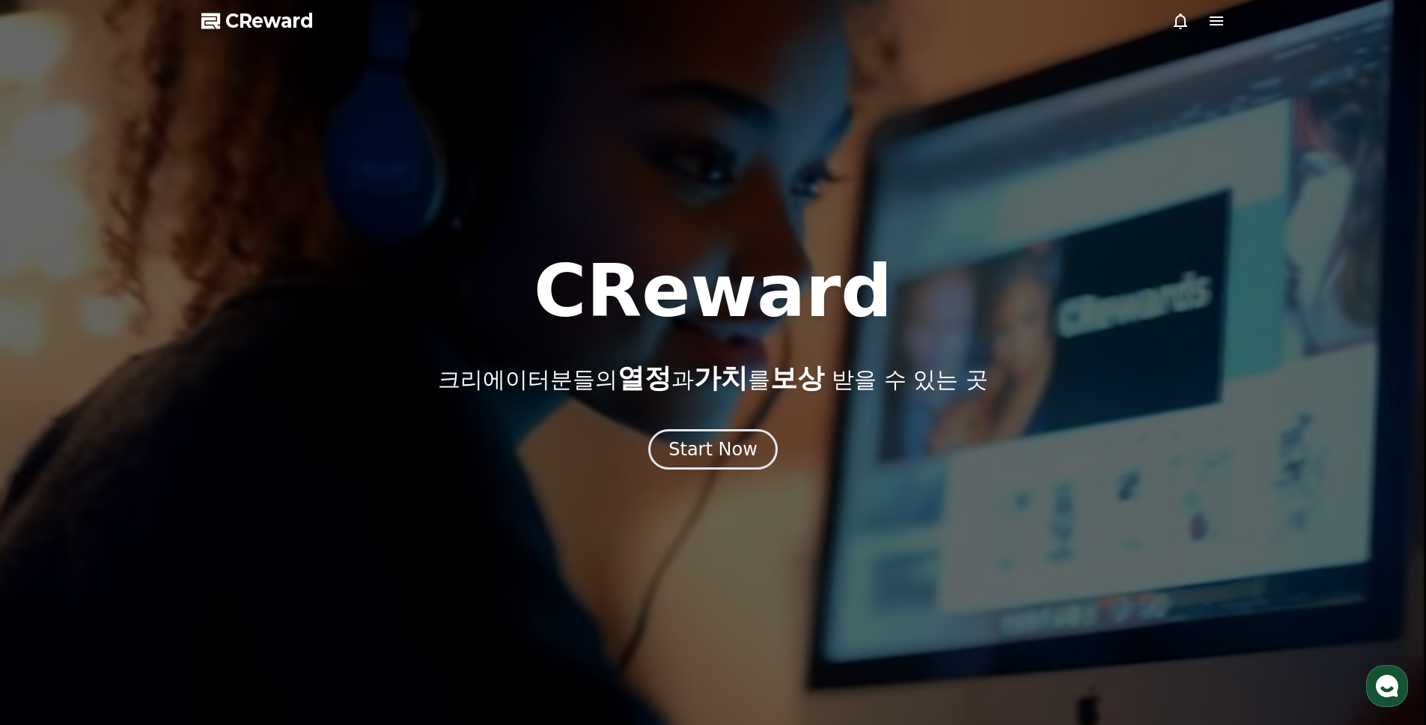
click at [1214, 19] on icon at bounding box center [1216, 21] width 18 height 18
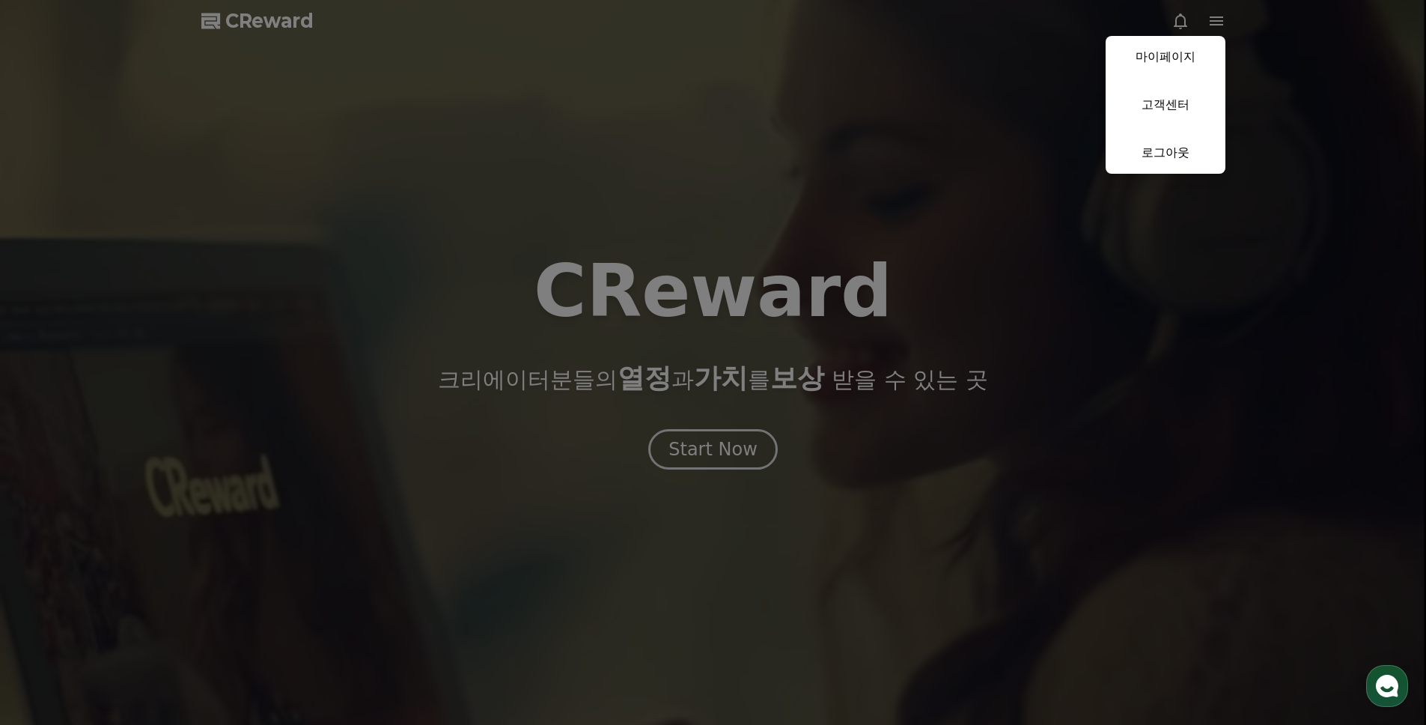
click at [760, 191] on button "close" at bounding box center [713, 362] width 1426 height 725
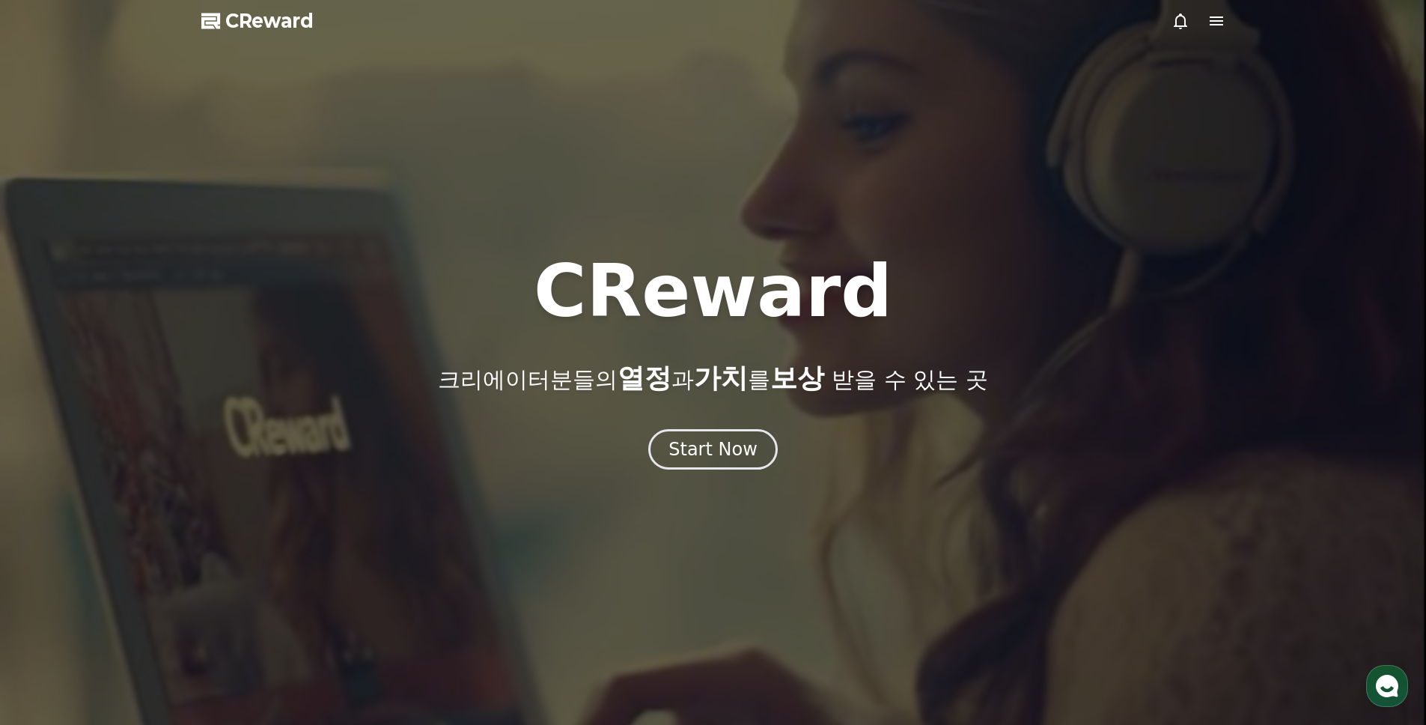
drag, startPoint x: 244, startPoint y: 26, endPoint x: 127, endPoint y: 37, distance: 118.1
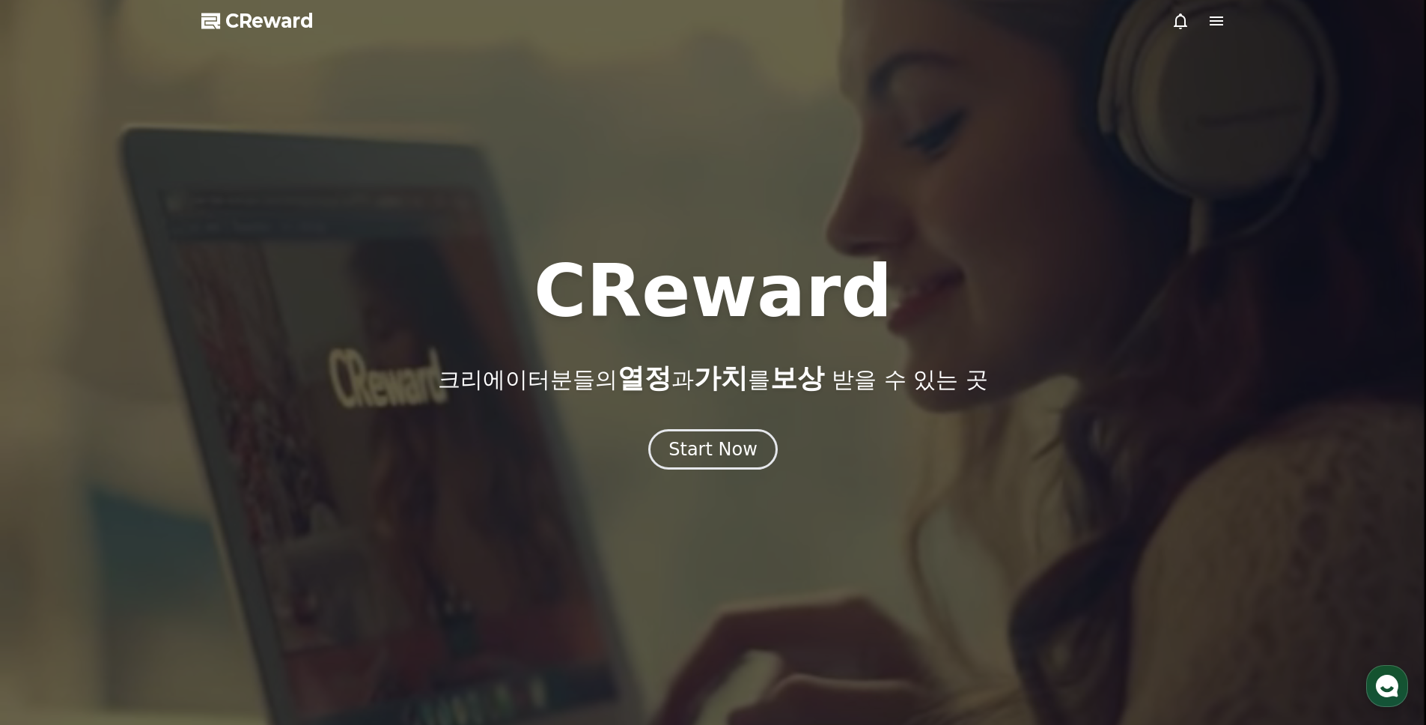
click at [127, 37] on div at bounding box center [713, 362] width 1426 height 725
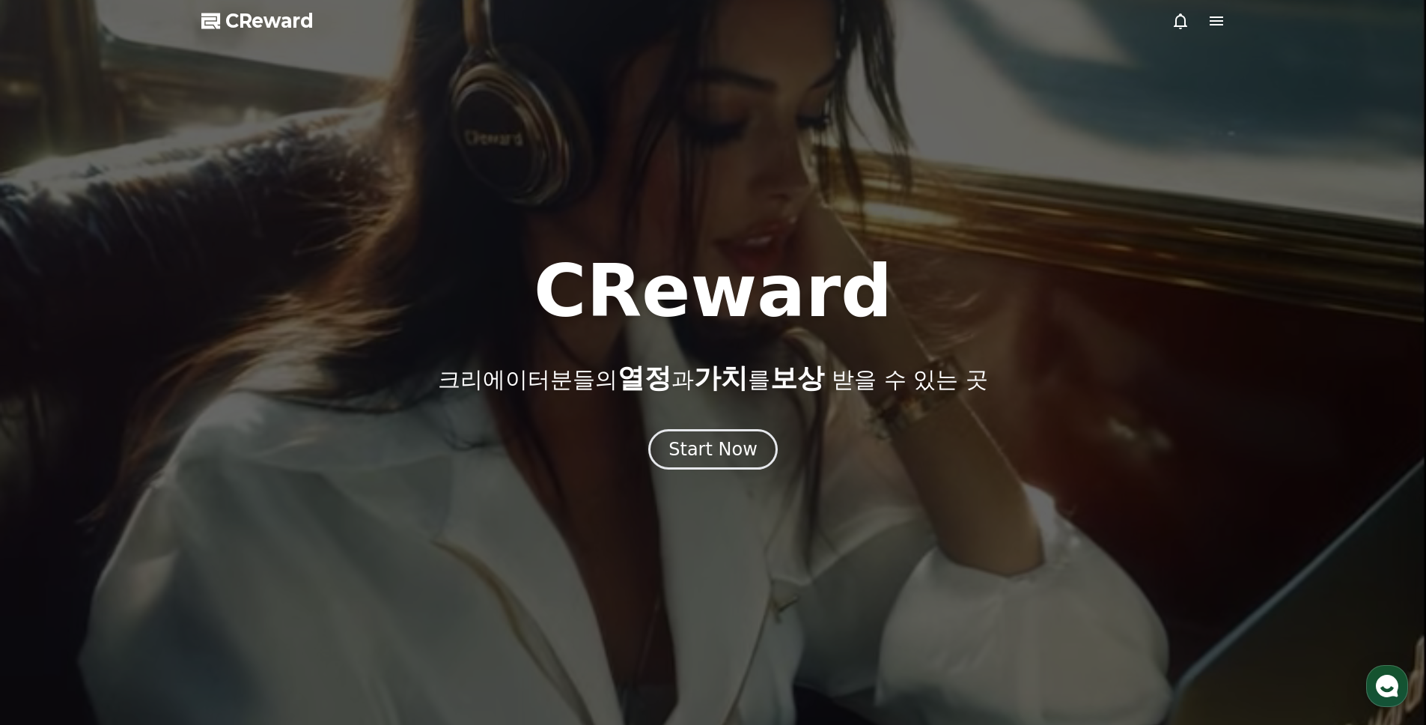
drag, startPoint x: 236, startPoint y: 18, endPoint x: 216, endPoint y: 20, distance: 19.6
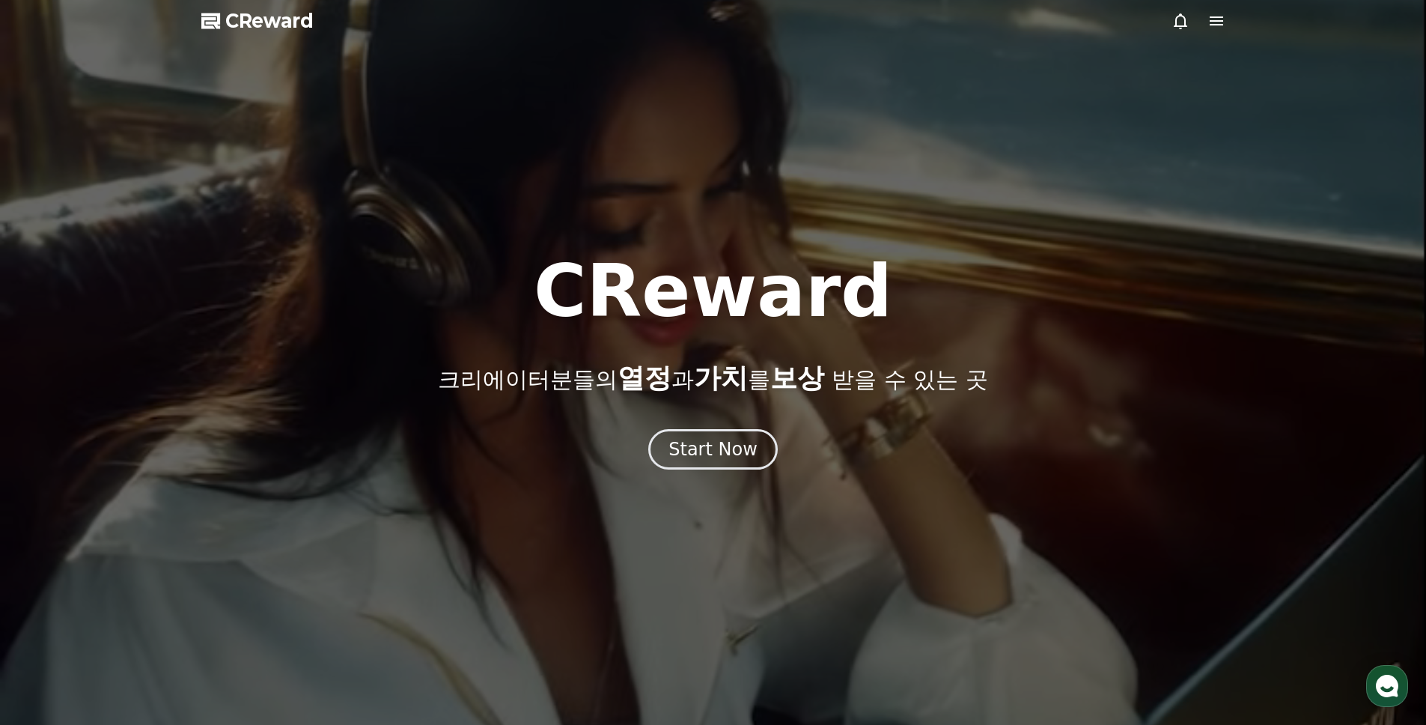
copy div "CReward"
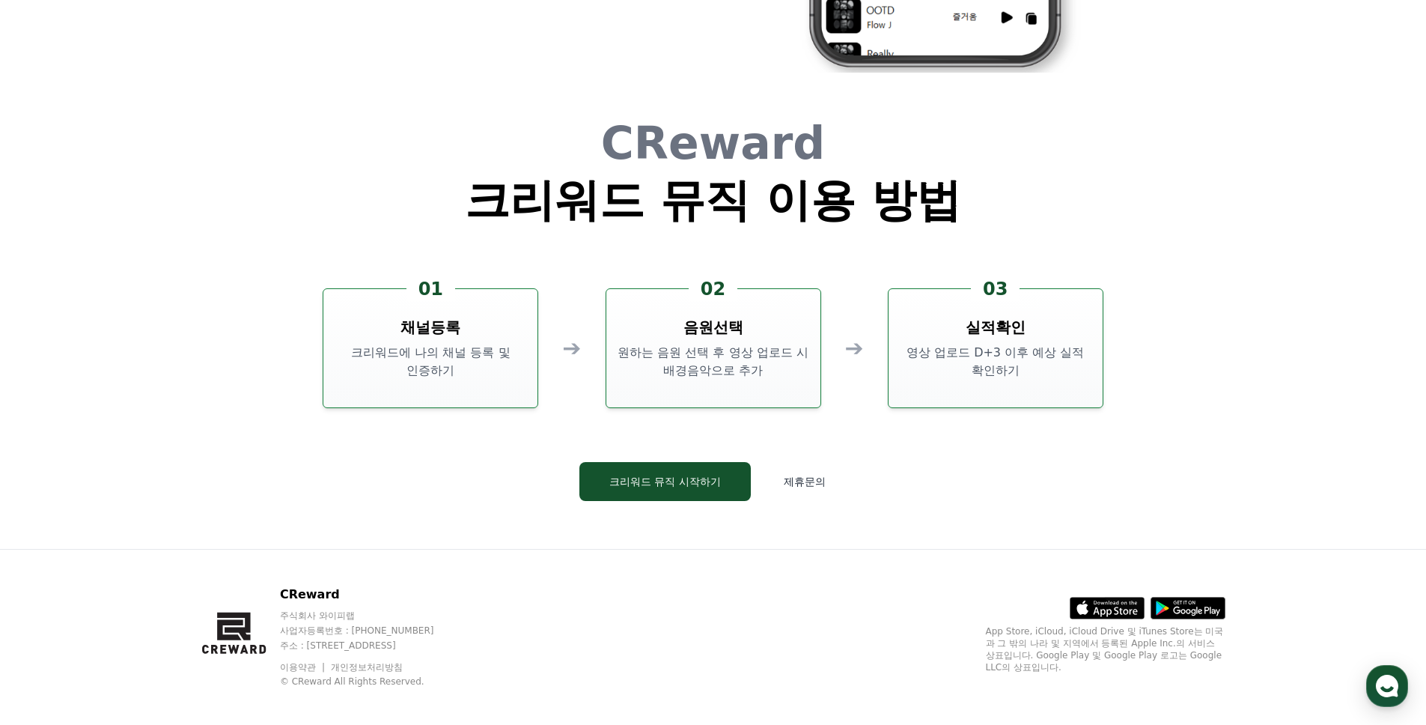
scroll to position [4056, 0]
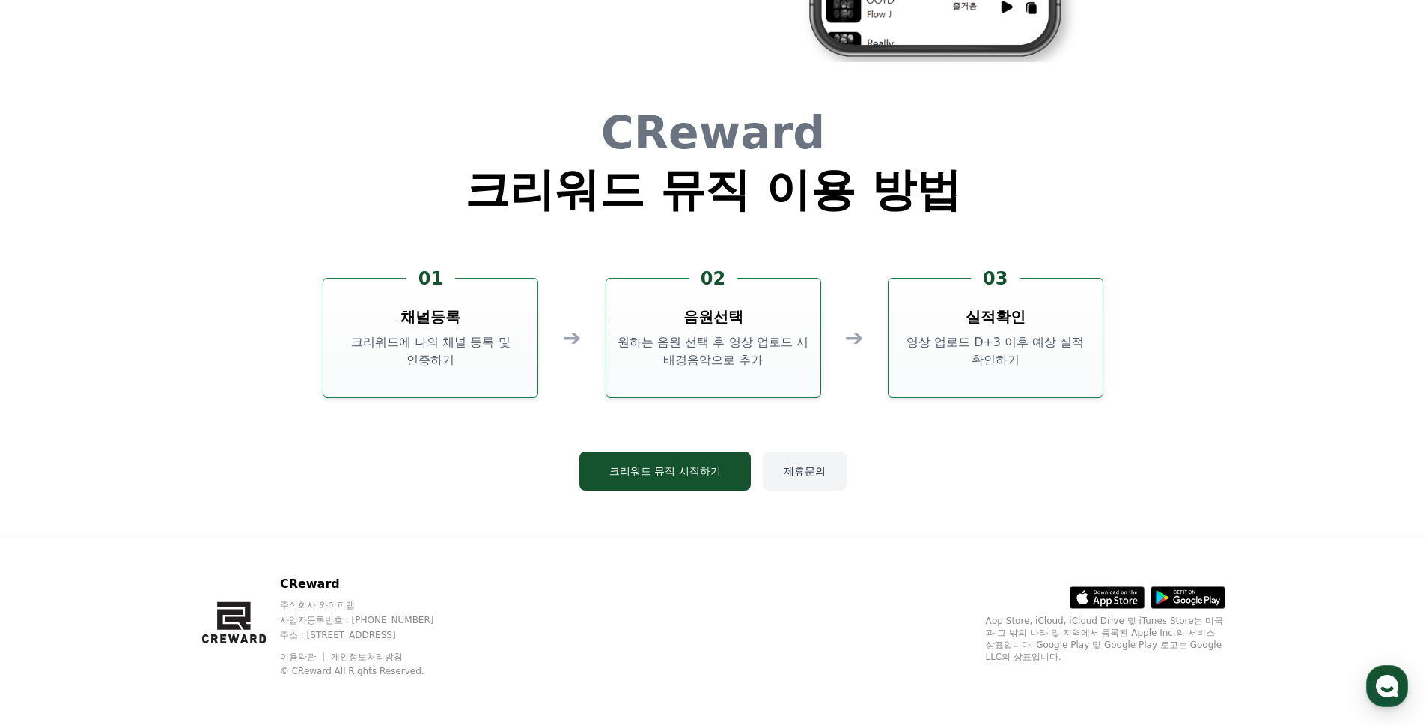
click at [806, 469] on button "제휴문의" at bounding box center [805, 470] width 84 height 39
click at [704, 460] on button "크리워드 뮤직 시작하기" at bounding box center [664, 470] width 171 height 39
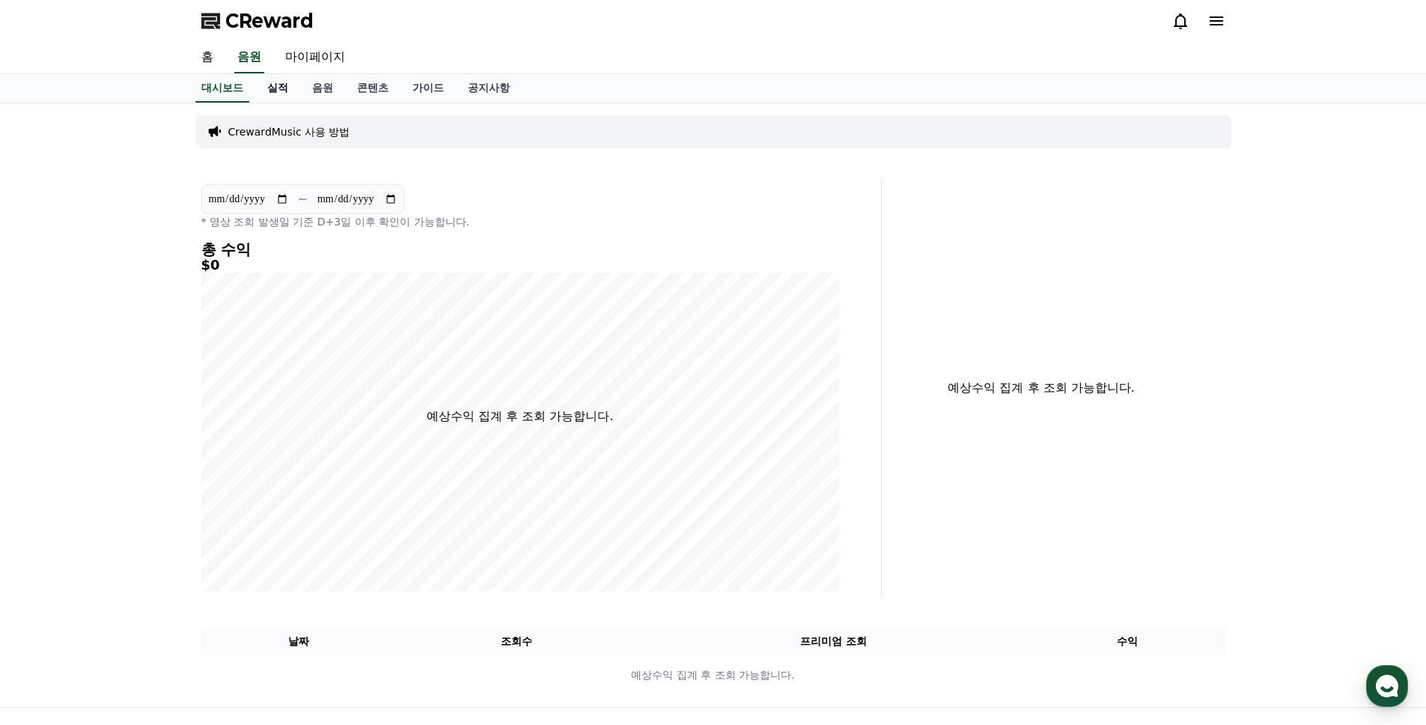
click at [285, 90] on link "실적" at bounding box center [277, 88] width 45 height 28
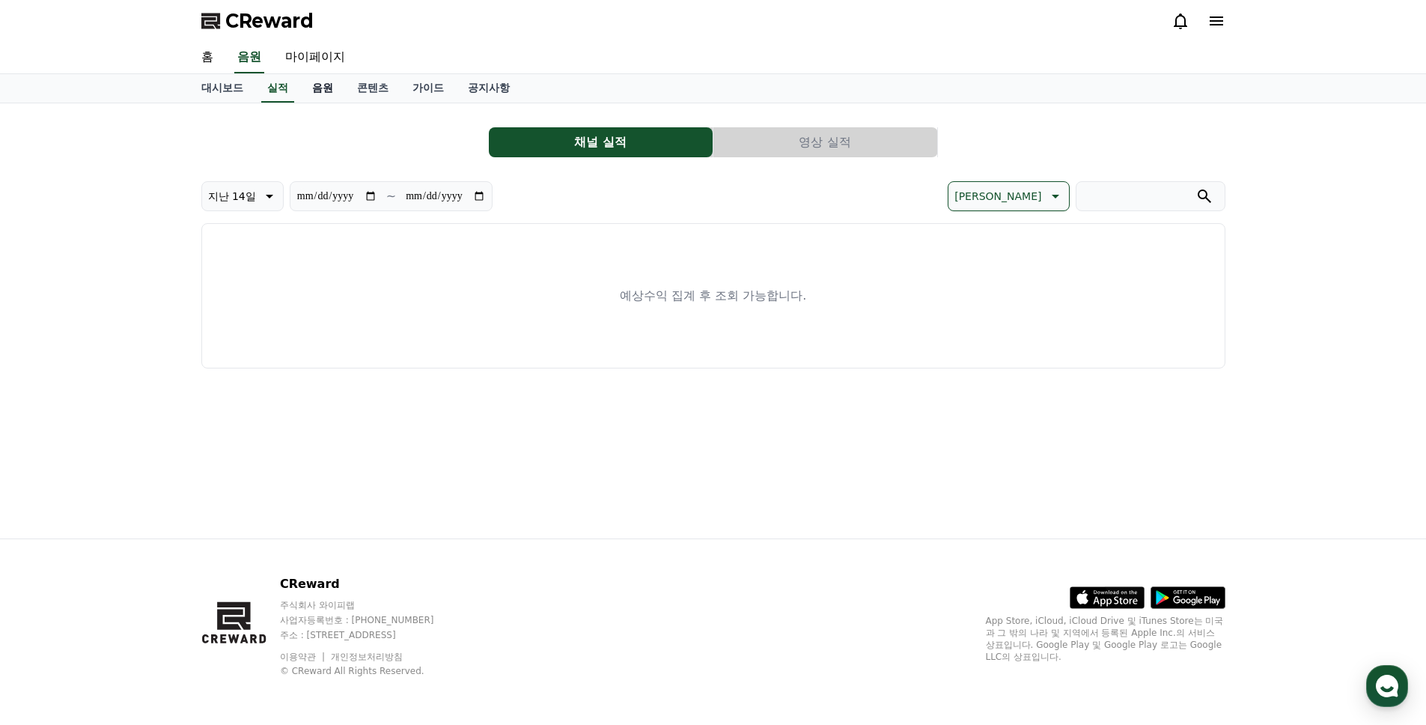
click at [320, 91] on link "음원" at bounding box center [322, 88] width 45 height 28
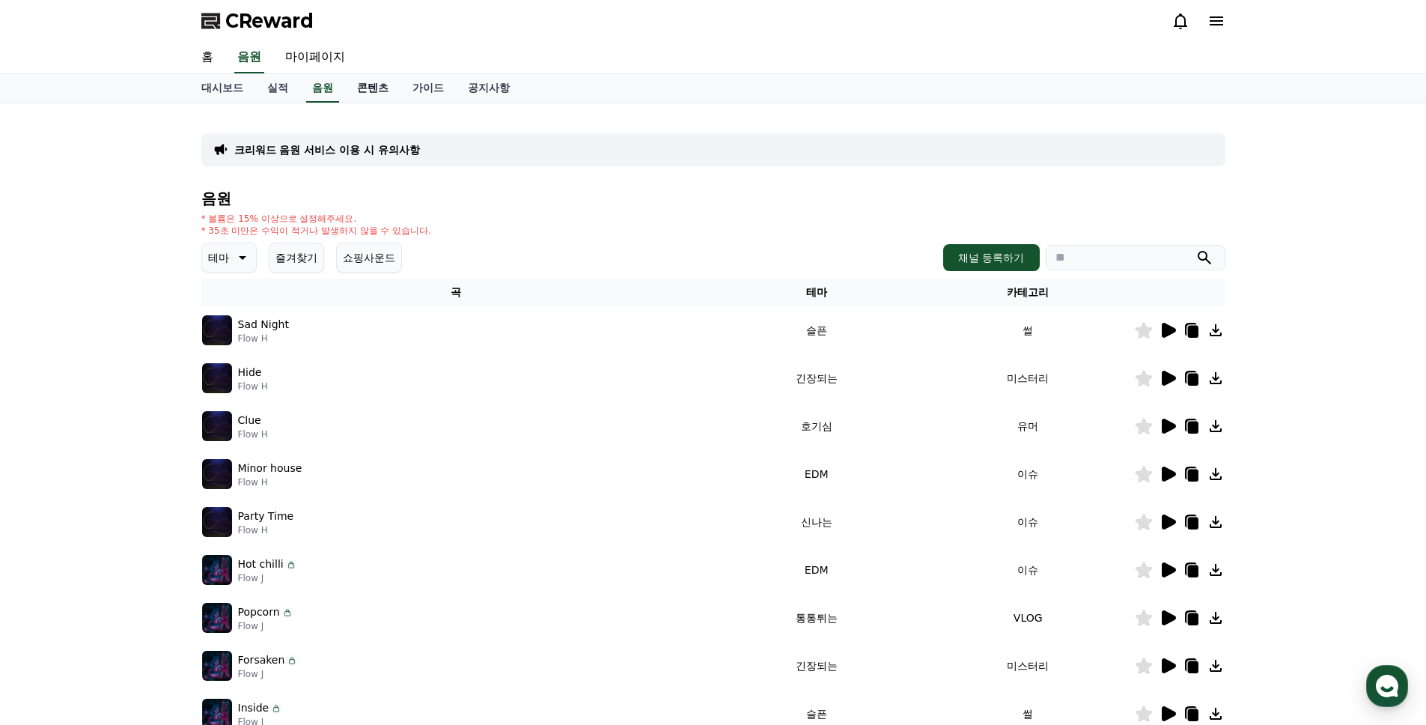
click at [373, 85] on link "콘텐츠" at bounding box center [372, 88] width 55 height 28
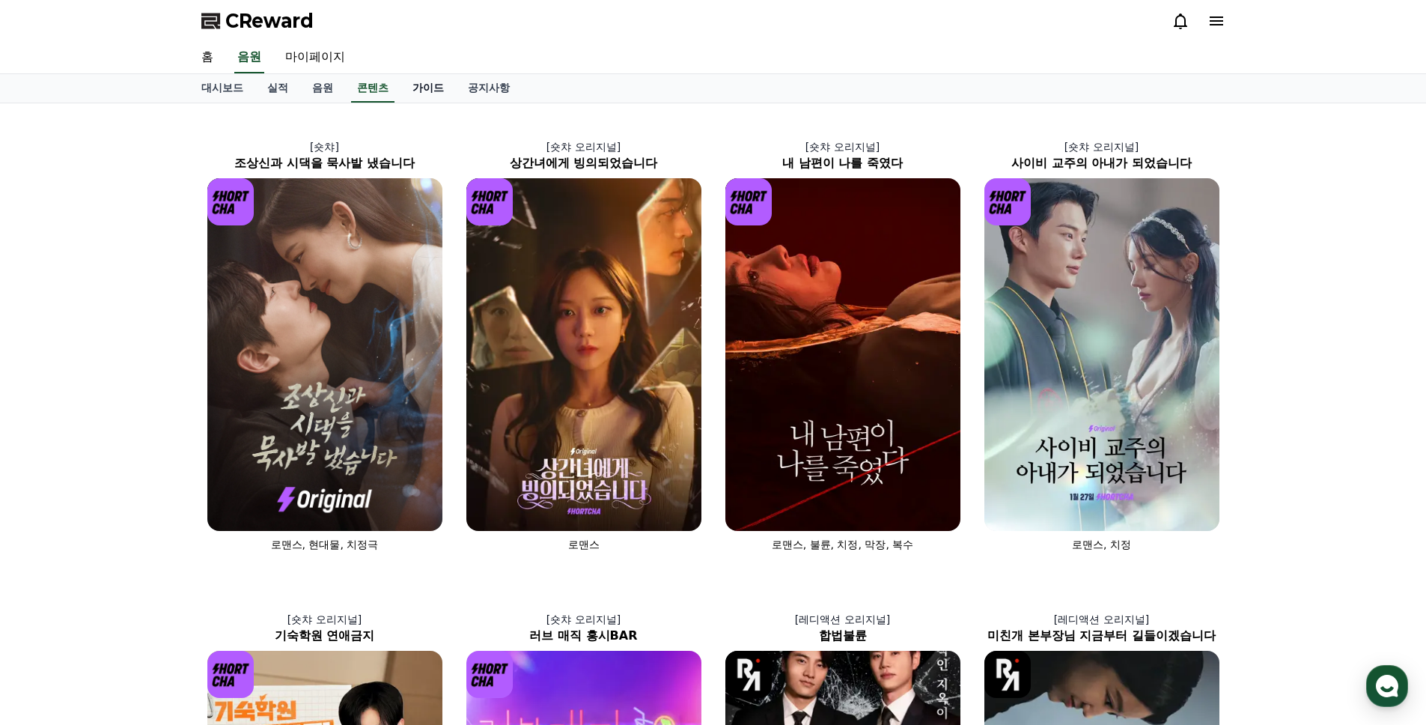
click at [438, 87] on link "가이드" at bounding box center [427, 88] width 55 height 28
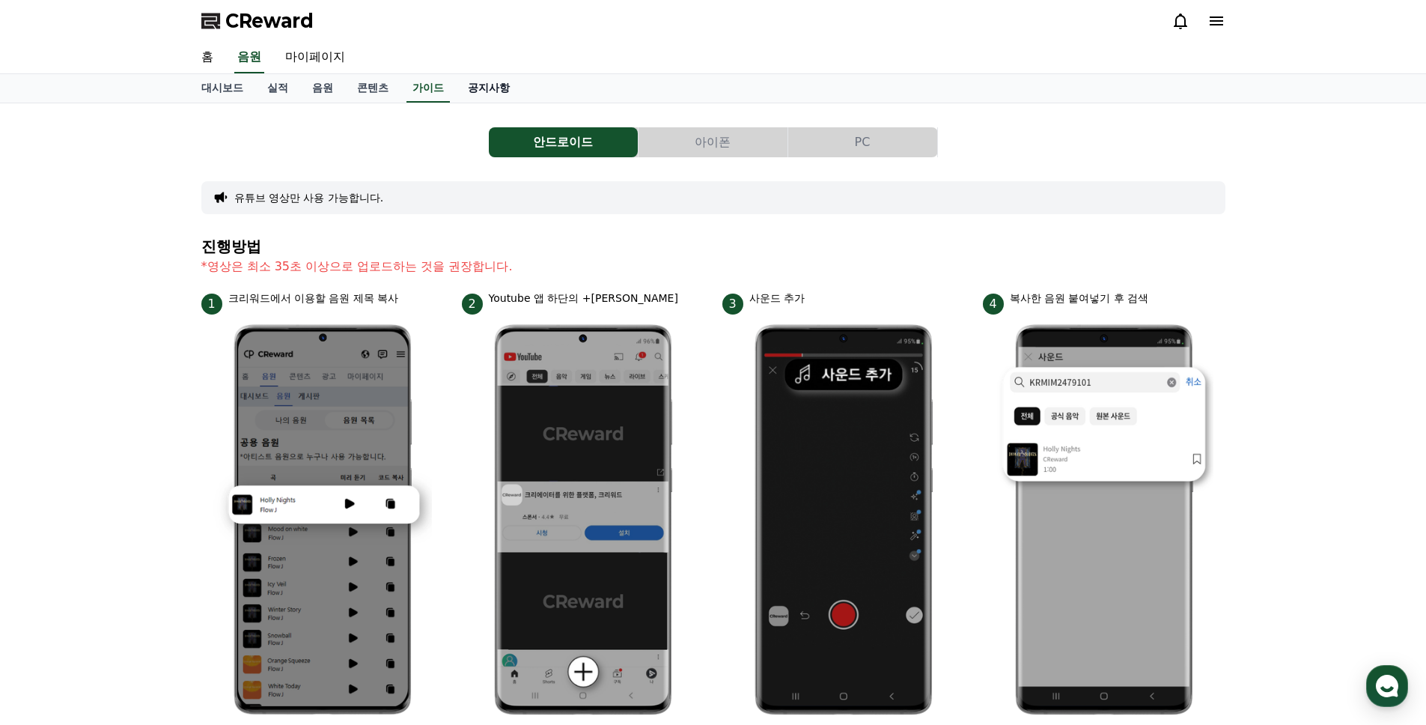
click at [482, 88] on link "공지사항" at bounding box center [489, 88] width 66 height 28
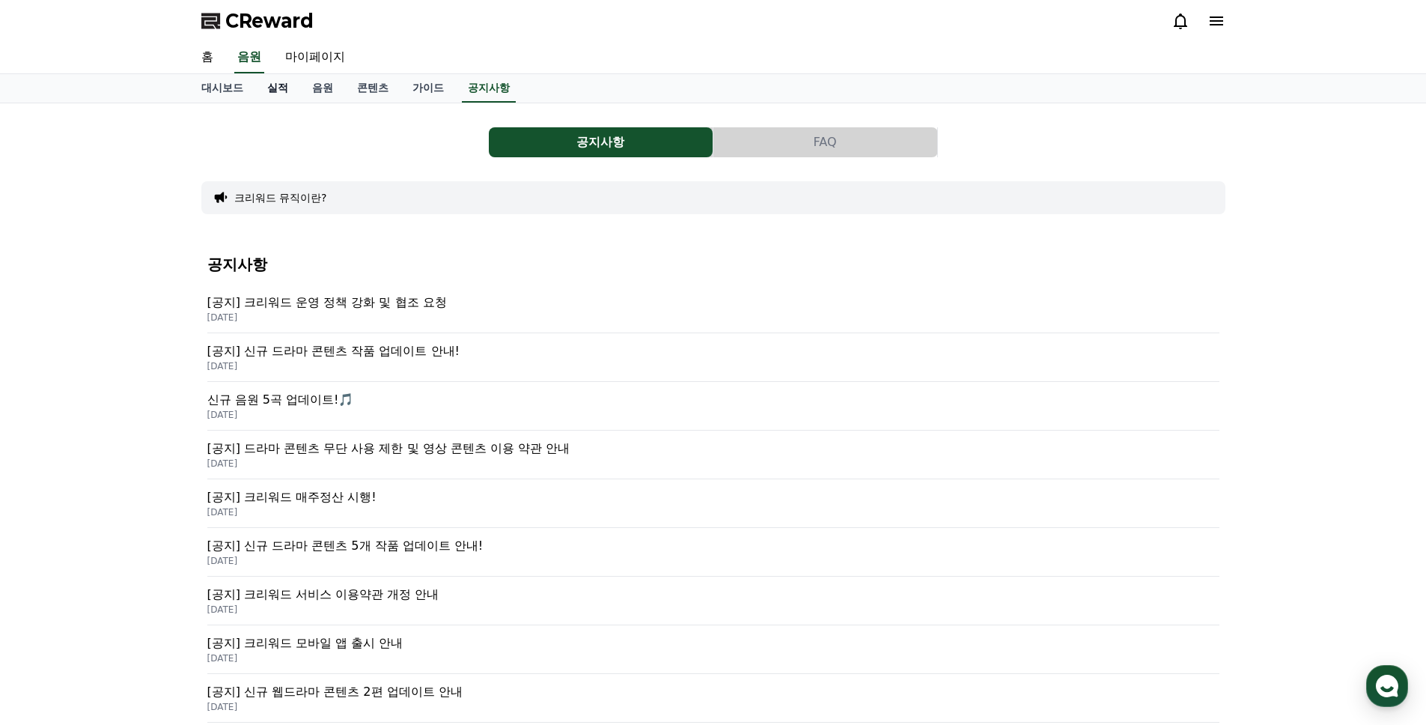
click at [278, 88] on link "실적" at bounding box center [277, 88] width 45 height 28
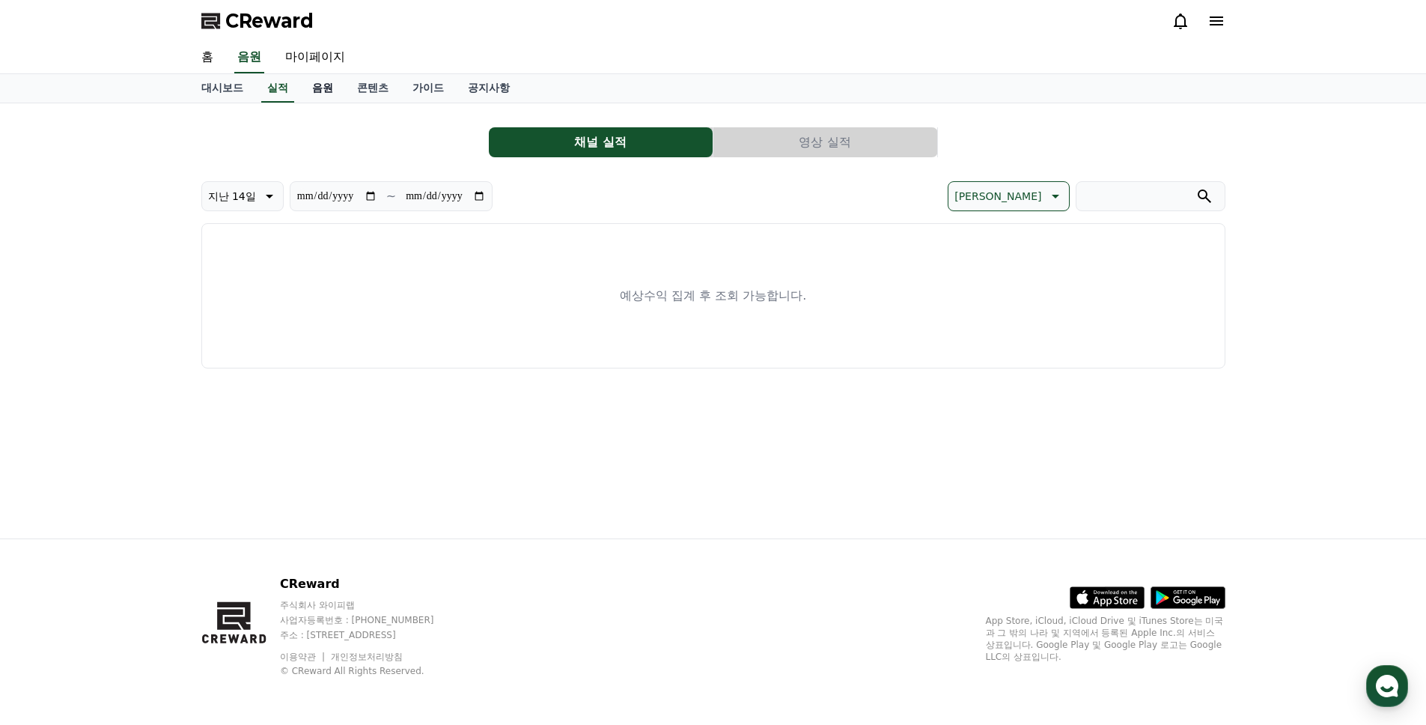
click at [326, 86] on link "음원" at bounding box center [322, 88] width 45 height 28
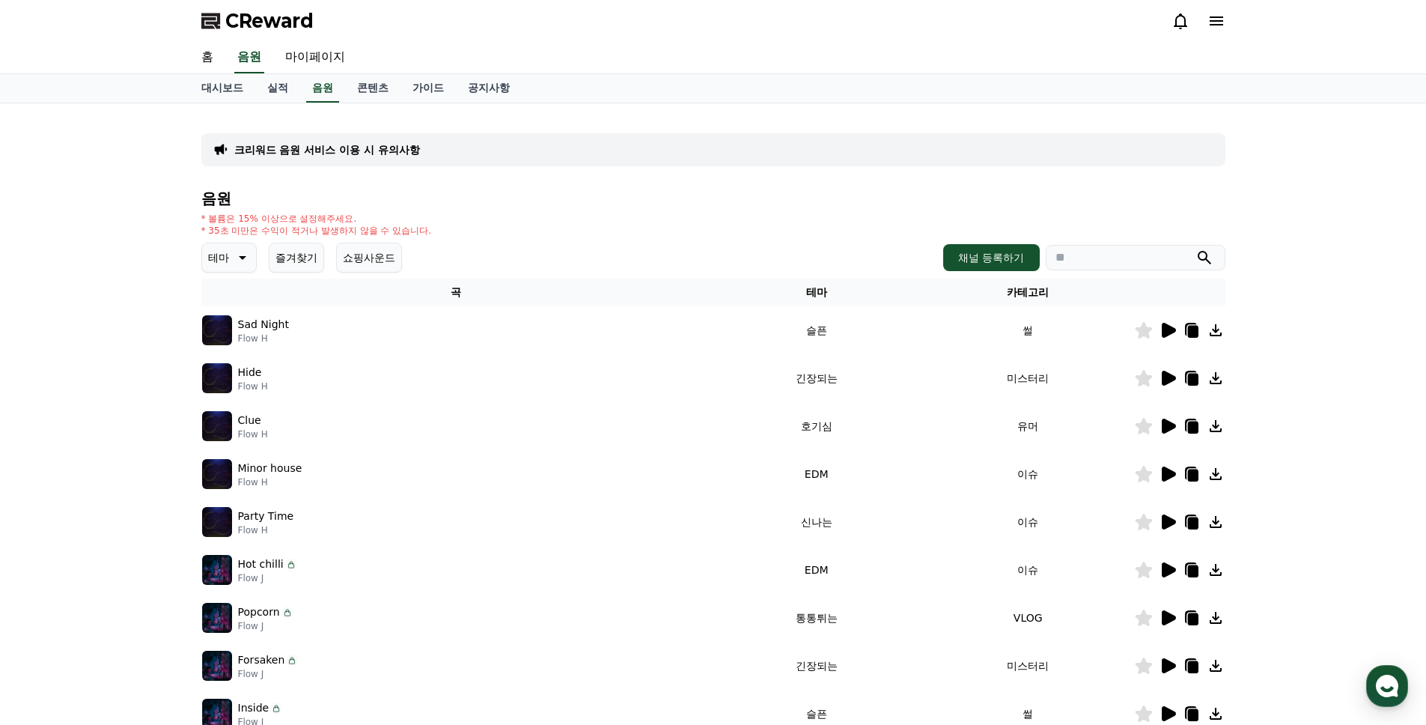
drag, startPoint x: 312, startPoint y: 329, endPoint x: 240, endPoint y: 326, distance: 71.9
click at [240, 326] on div "Sad Night Flow H" at bounding box center [456, 330] width 508 height 30
copy p "Sad Night"
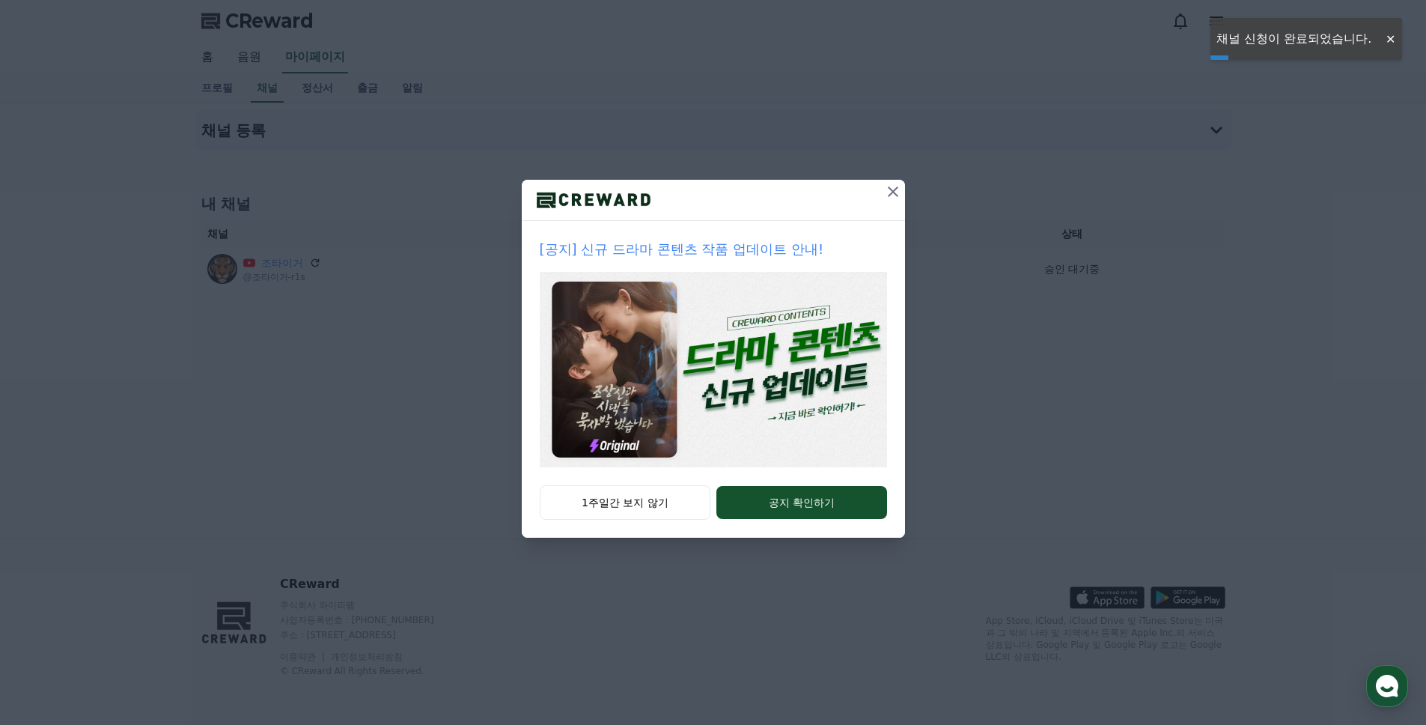
click at [900, 186] on icon at bounding box center [893, 192] width 18 height 18
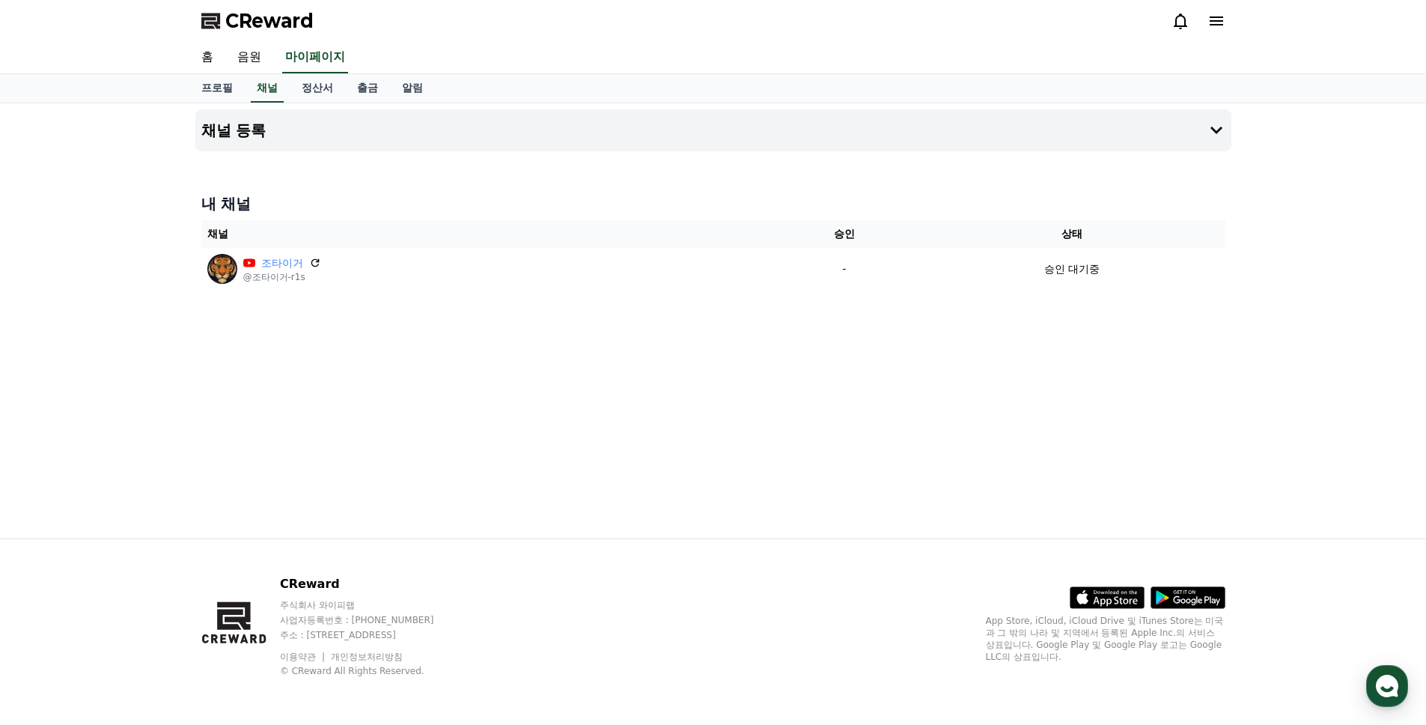
click at [1298, 324] on div "채널 등록 내 채널 채널 승인 상태 조타이거 @조타이거-r1s - 승인 대기중" at bounding box center [713, 320] width 1426 height 435
